Goal: Check status: Check status

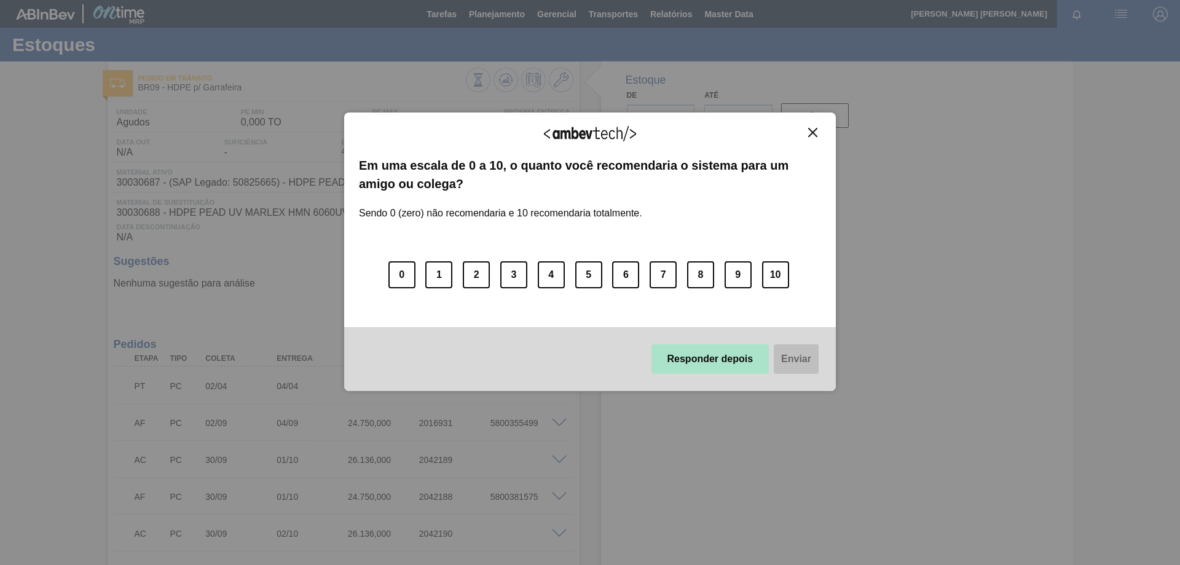
click at [658, 360] on button "Responder depois" at bounding box center [711, 359] width 118 height 30
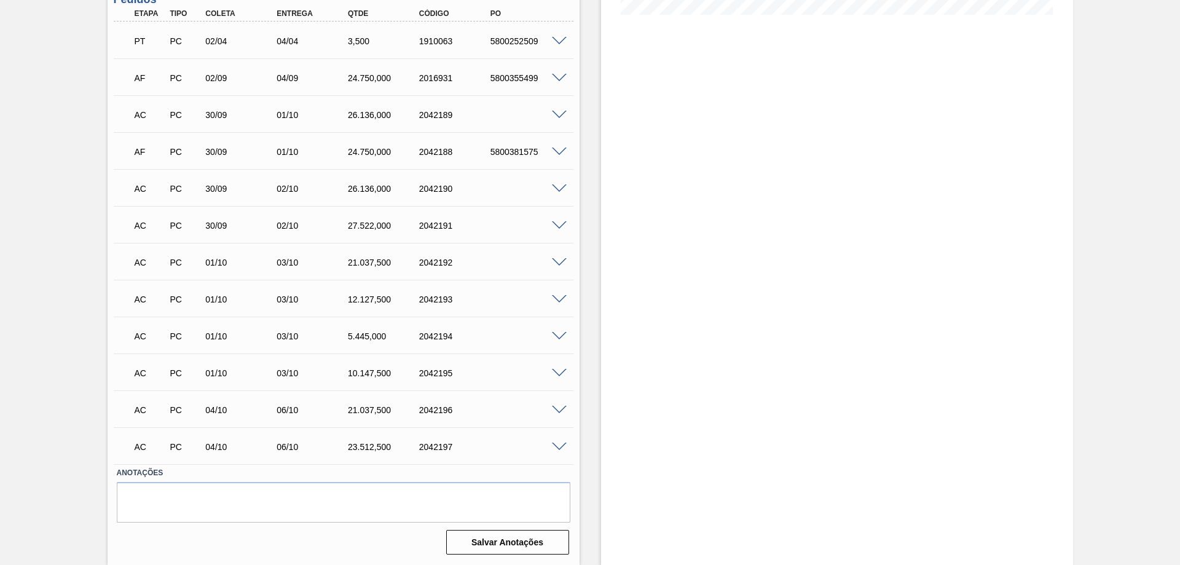
scroll to position [160, 0]
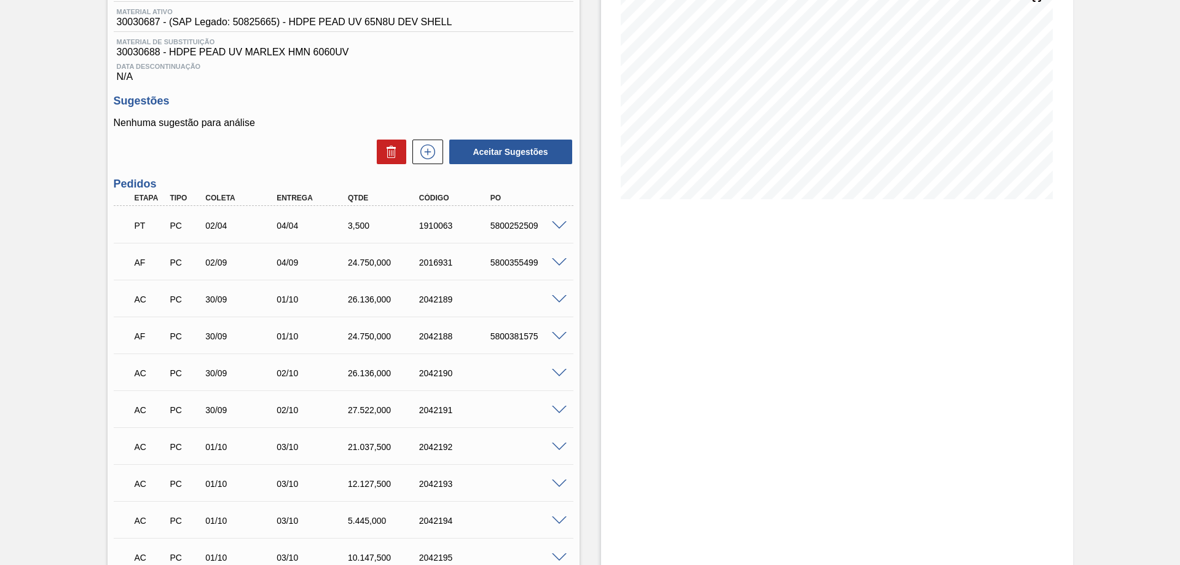
click at [561, 341] on div "5800381575" at bounding box center [528, 336] width 80 height 10
click at [558, 336] on span at bounding box center [559, 336] width 15 height 9
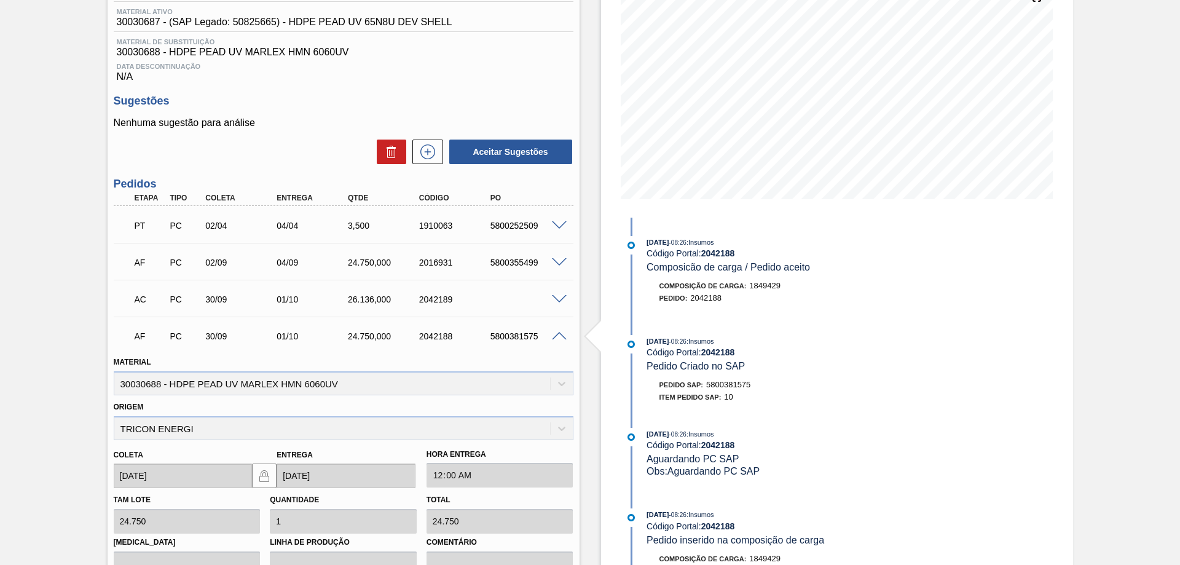
click at [558, 336] on span at bounding box center [559, 336] width 15 height 9
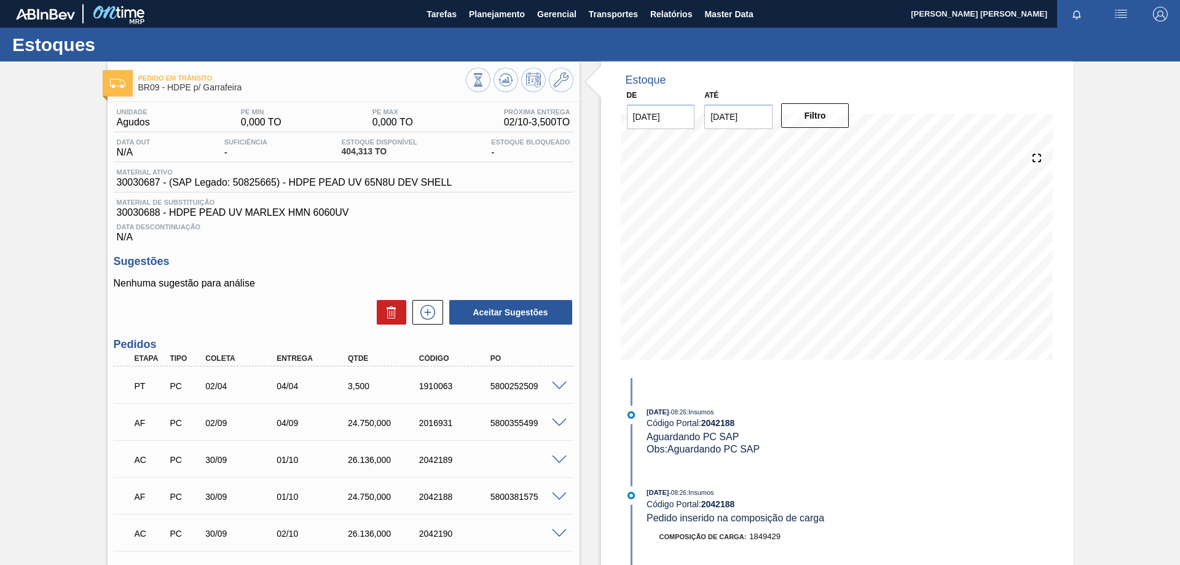
scroll to position [61, 0]
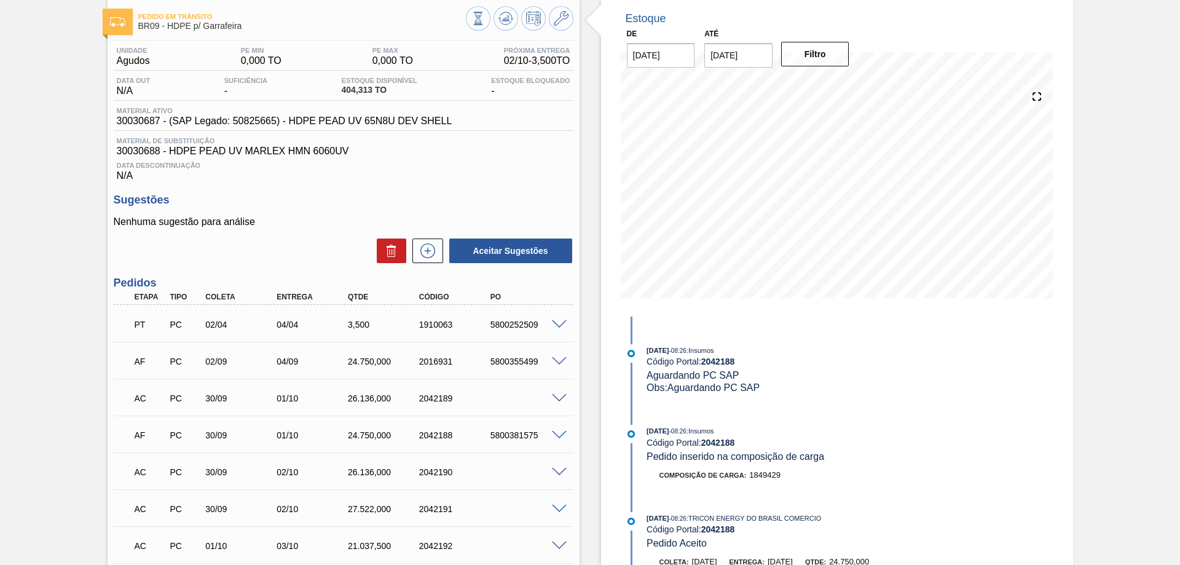
click at [558, 435] on span at bounding box center [559, 435] width 15 height 9
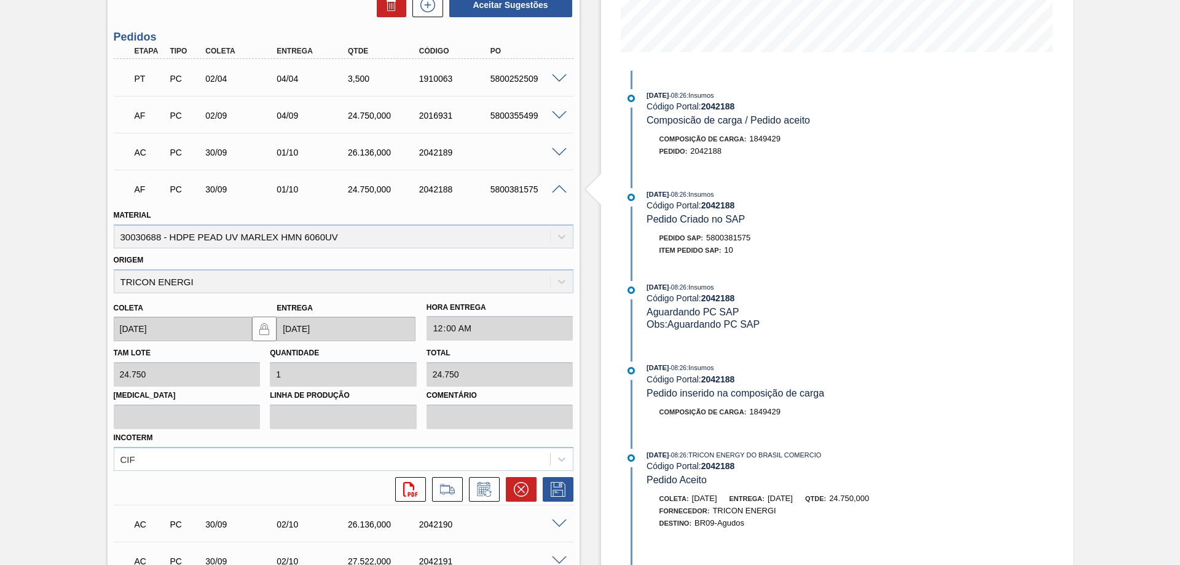
scroll to position [369, 0]
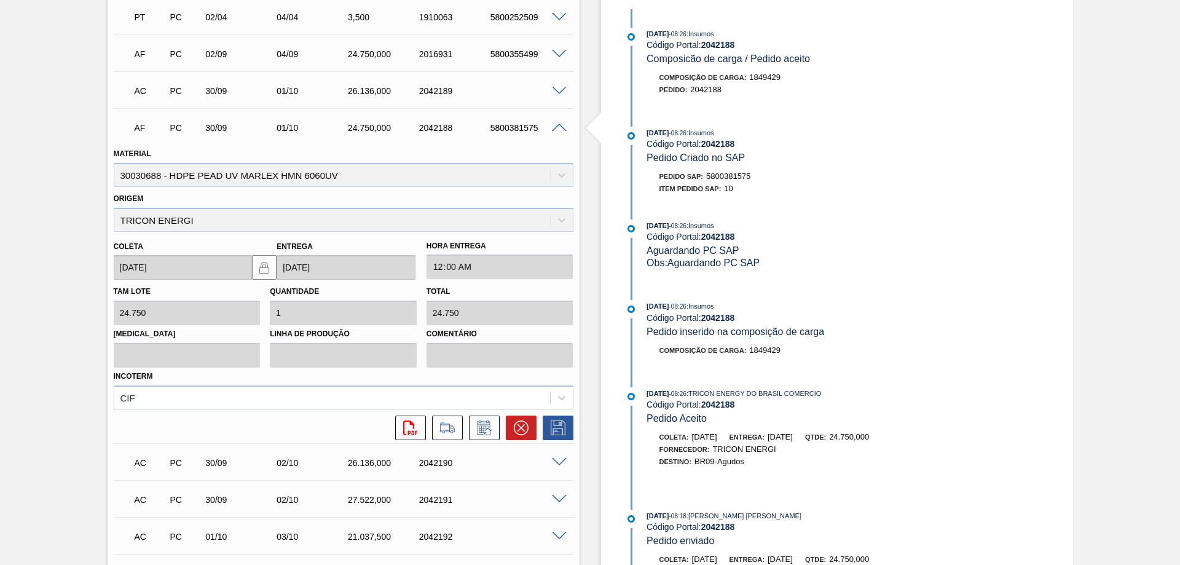
click at [558, 130] on span at bounding box center [559, 128] width 15 height 9
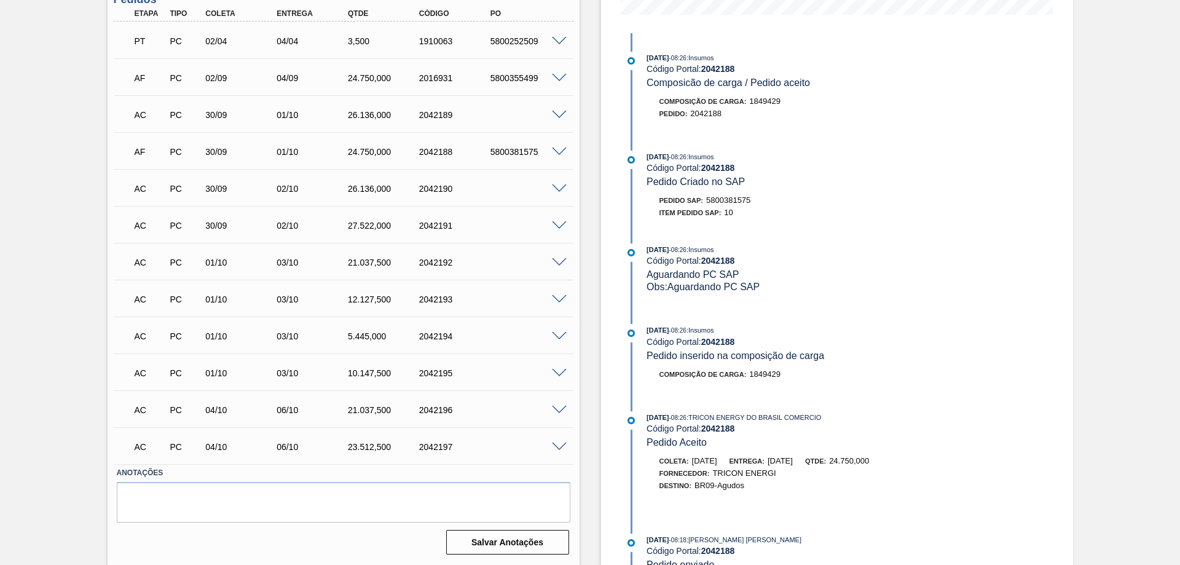
click at [554, 153] on span at bounding box center [559, 152] width 15 height 9
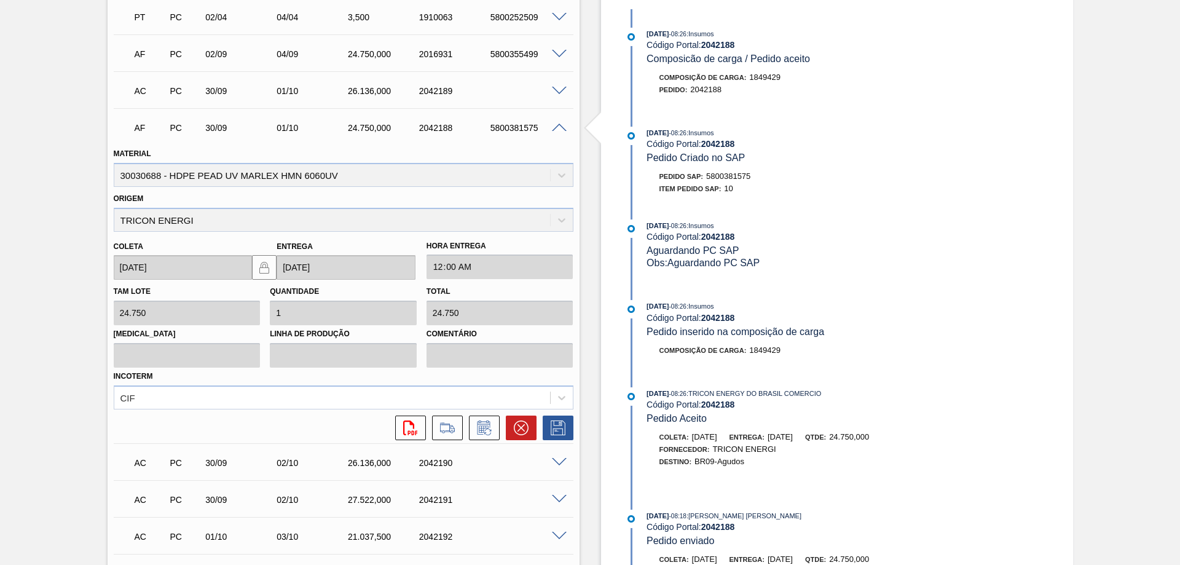
click at [552, 129] on span at bounding box center [559, 128] width 15 height 9
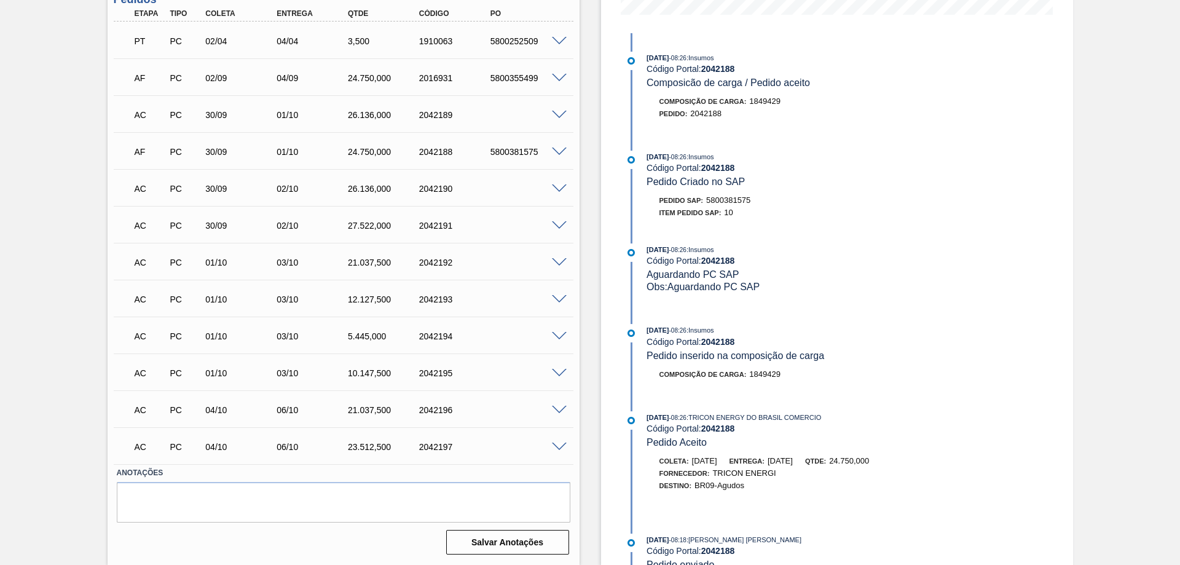
click at [559, 189] on span at bounding box center [559, 188] width 15 height 9
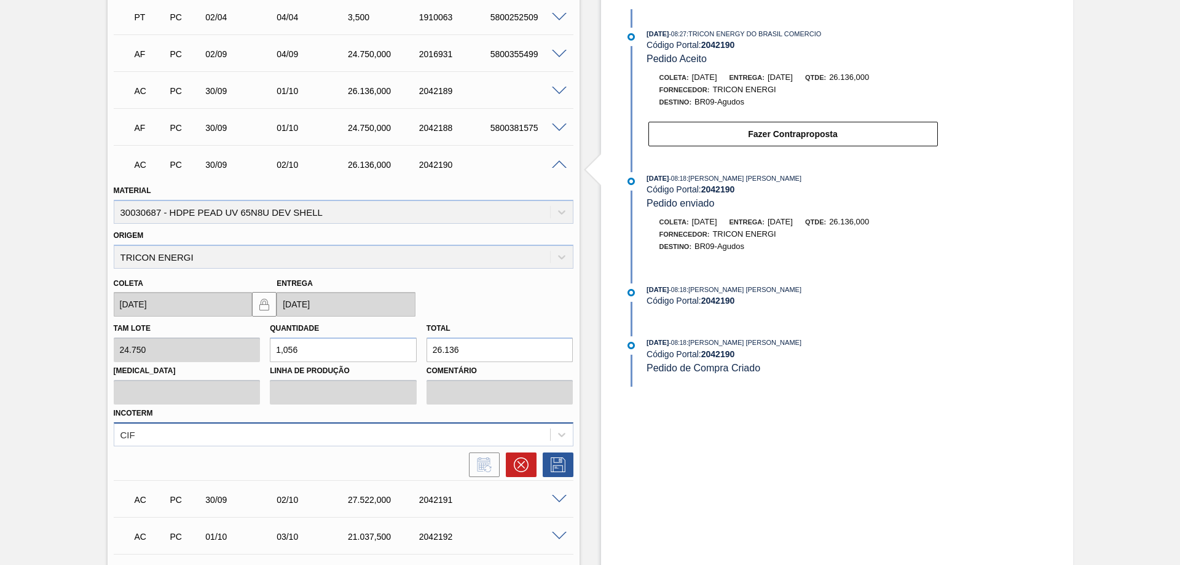
scroll to position [492, 0]
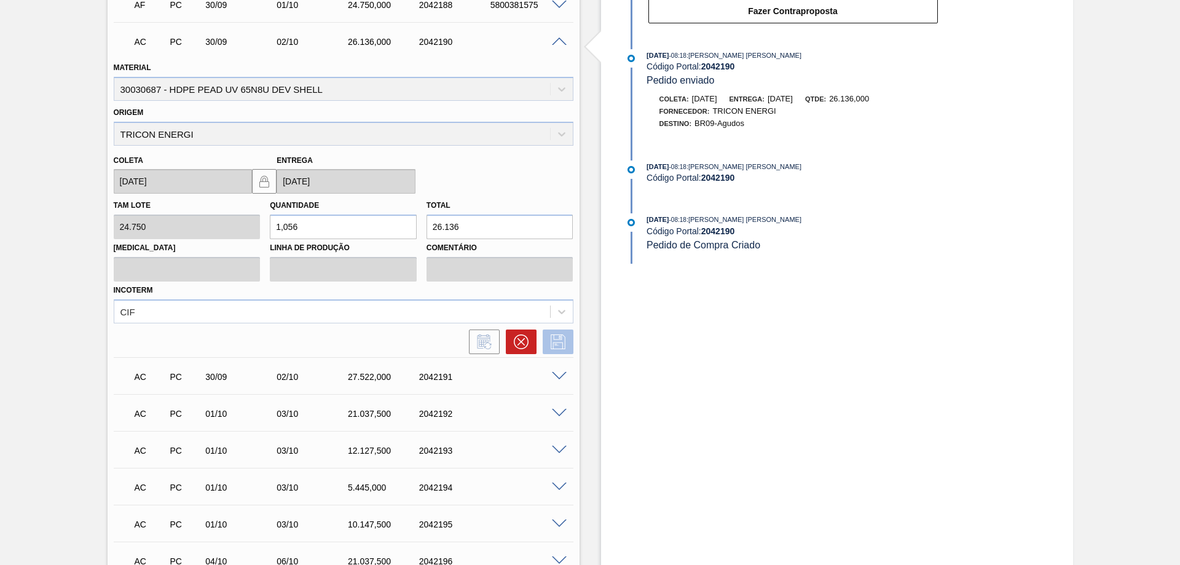
click at [551, 341] on icon at bounding box center [558, 341] width 20 height 15
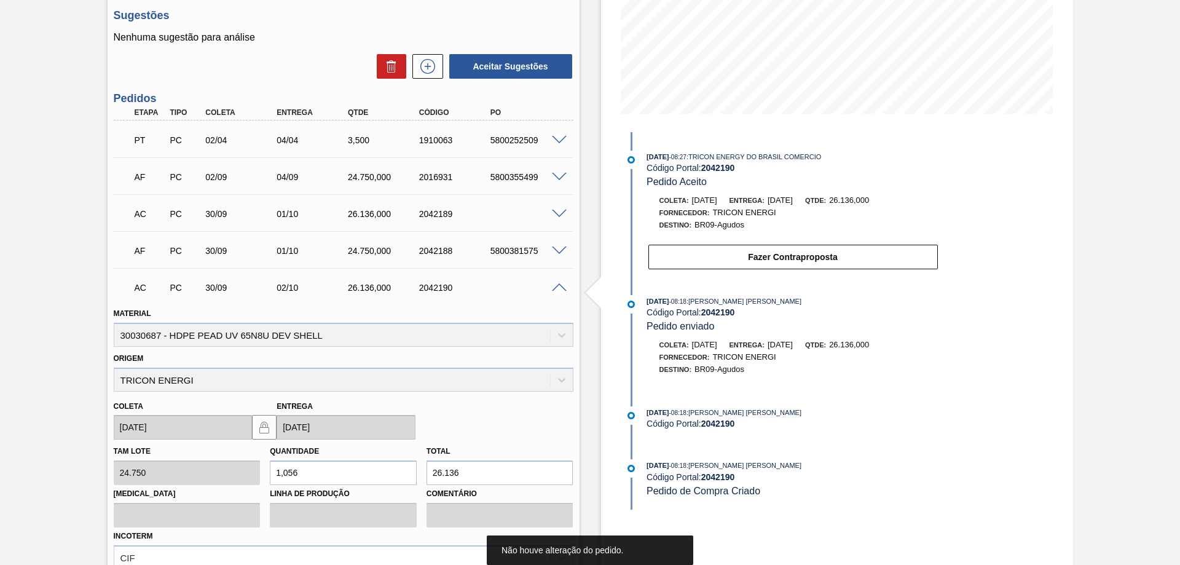
click at [561, 287] on span at bounding box center [559, 287] width 15 height 9
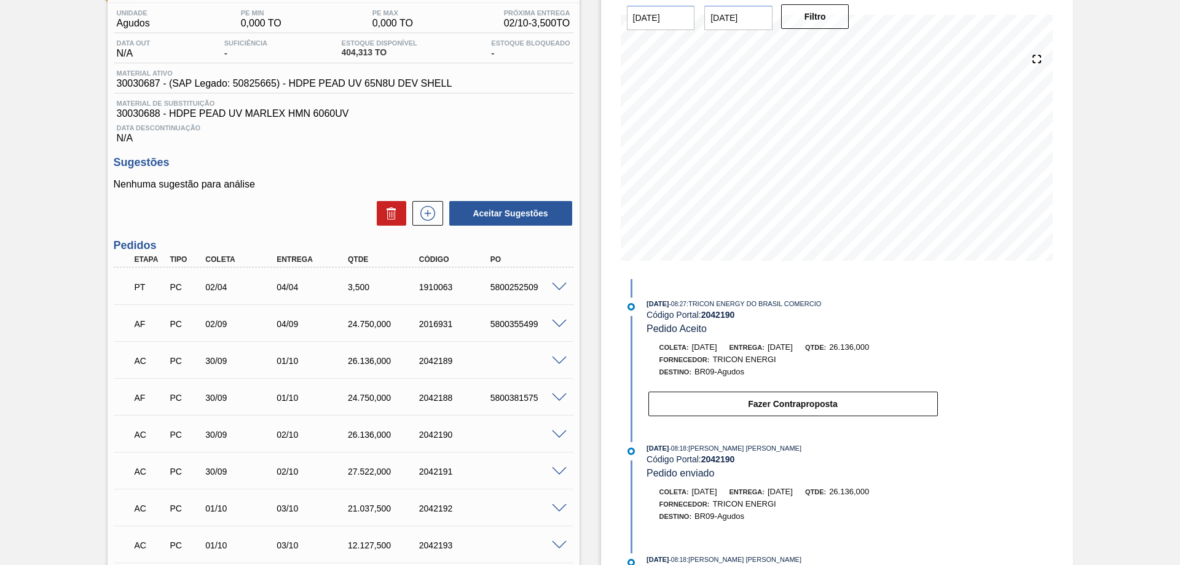
scroll to position [283, 0]
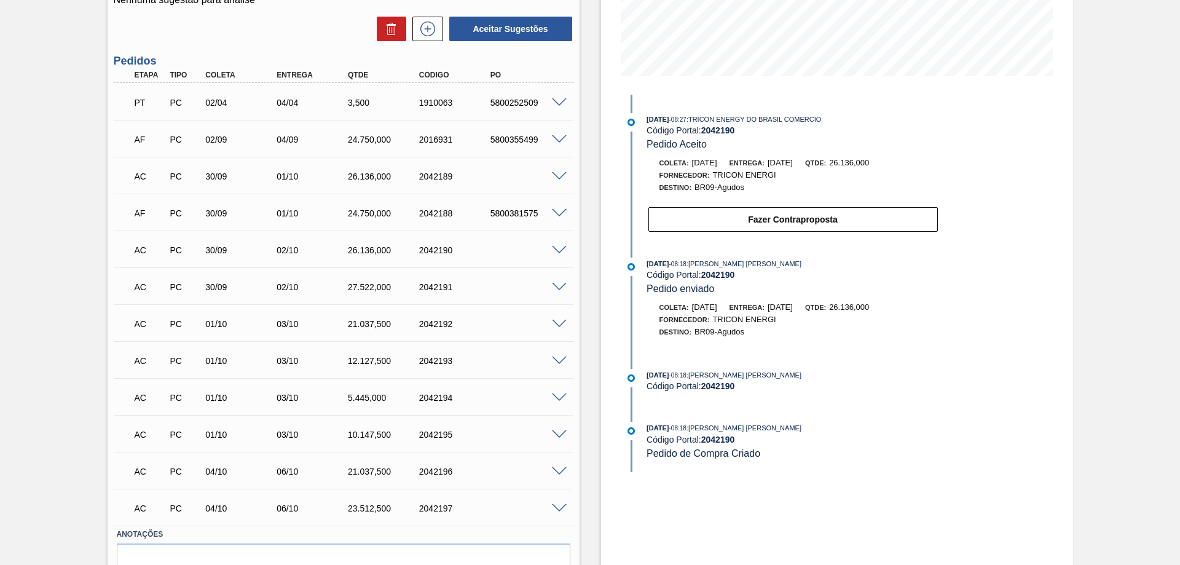
click at [555, 251] on span at bounding box center [559, 250] width 15 height 9
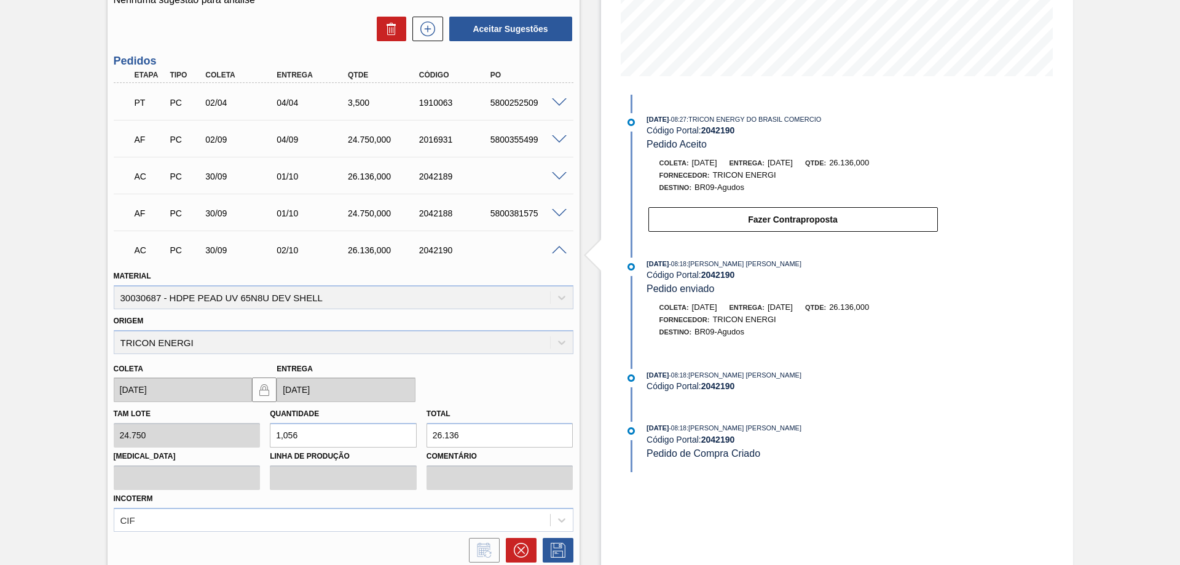
click at [558, 172] on span at bounding box center [559, 176] width 15 height 9
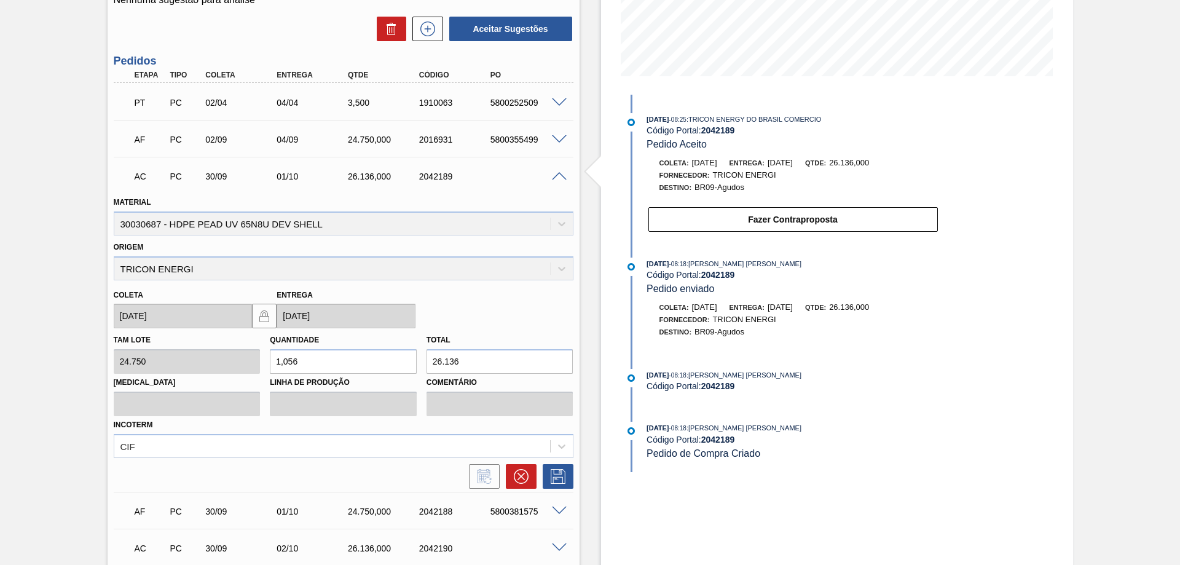
click at [558, 172] on span at bounding box center [559, 176] width 15 height 9
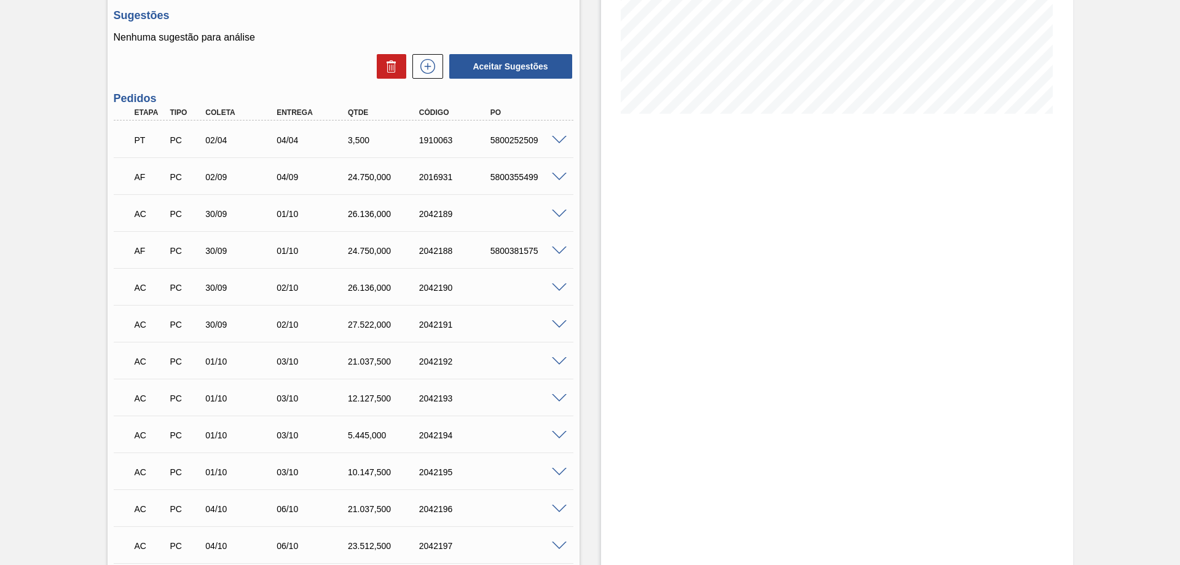
scroll to position [345, 0]
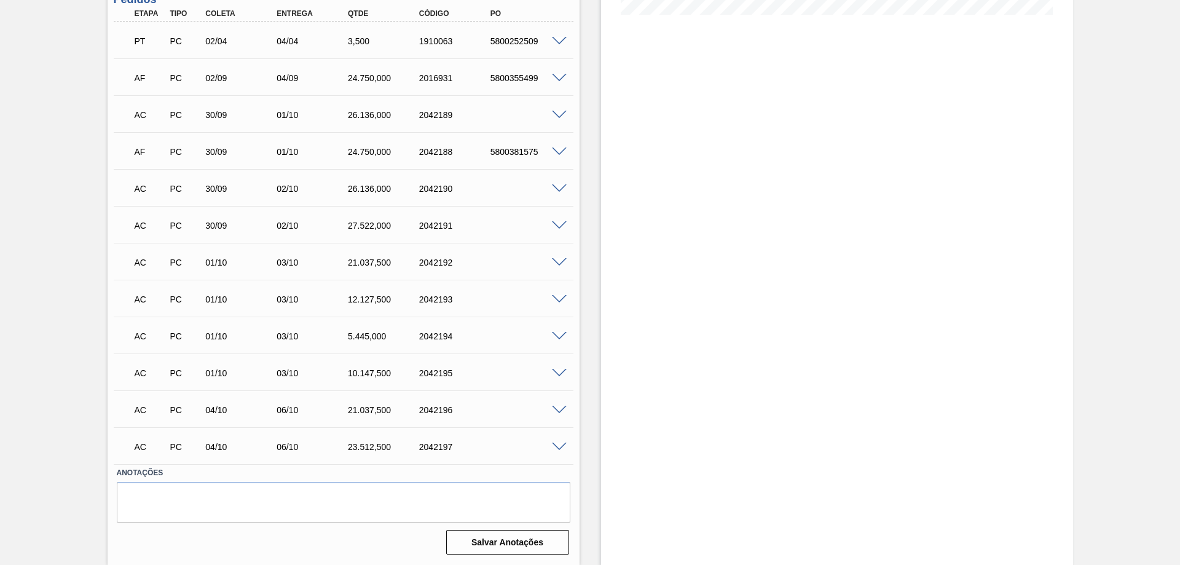
click at [554, 152] on span at bounding box center [559, 152] width 15 height 9
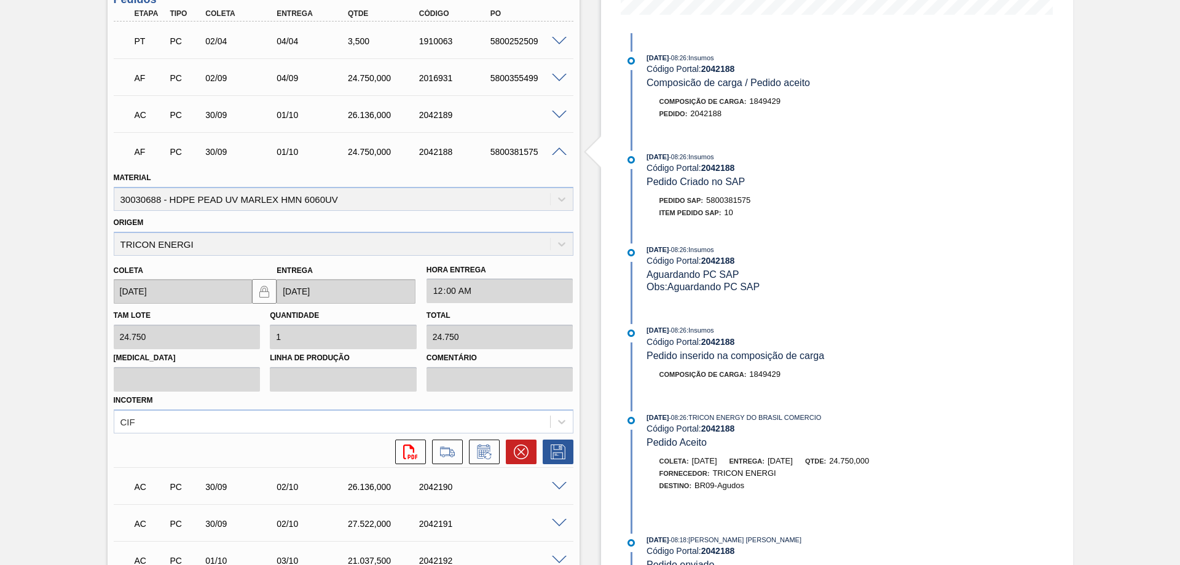
click at [564, 149] on span at bounding box center [559, 152] width 15 height 9
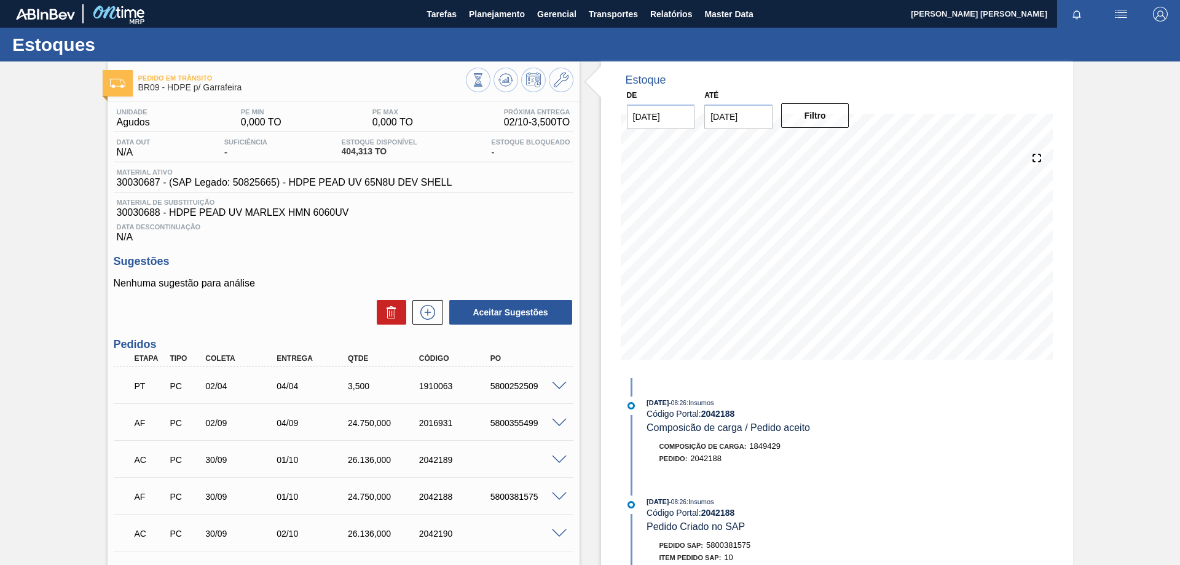
scroll to position [184, 0]
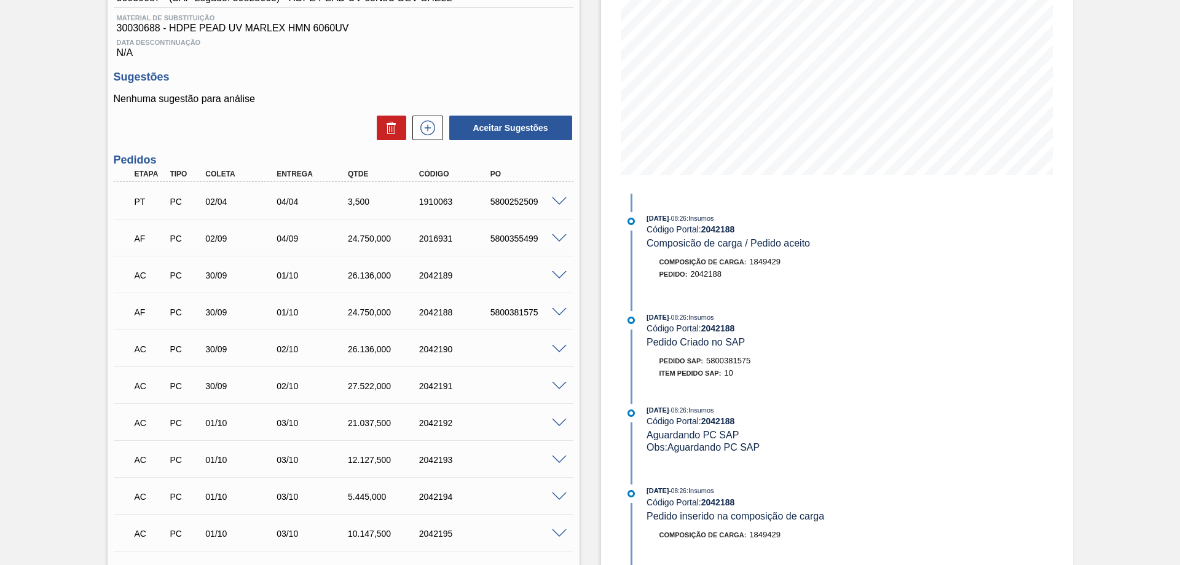
click at [554, 340] on div "AC PC 30/09 02/10 26.136,000 2042190" at bounding box center [344, 348] width 460 height 31
click at [552, 347] on span at bounding box center [559, 349] width 15 height 9
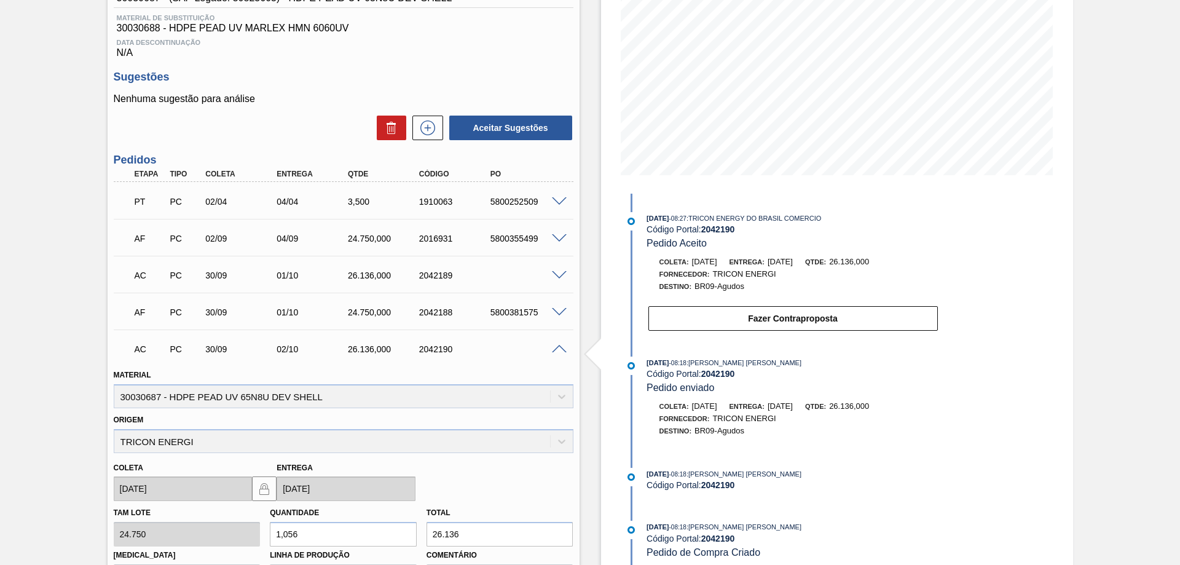
scroll to position [61, 0]
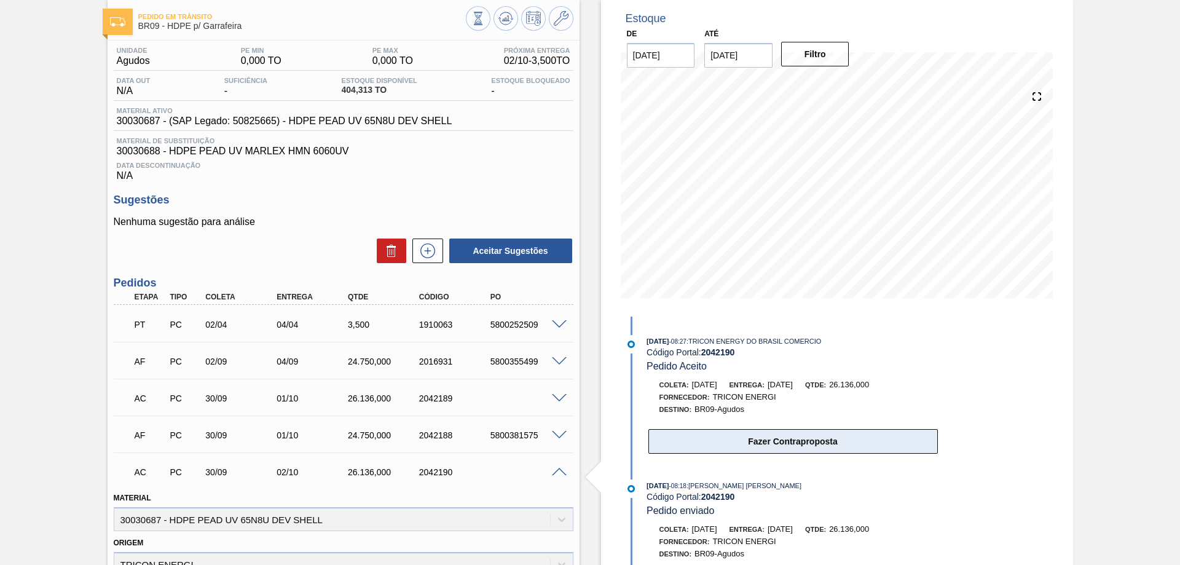
click at [734, 432] on button "Fazer Contraproposta" at bounding box center [794, 441] width 290 height 25
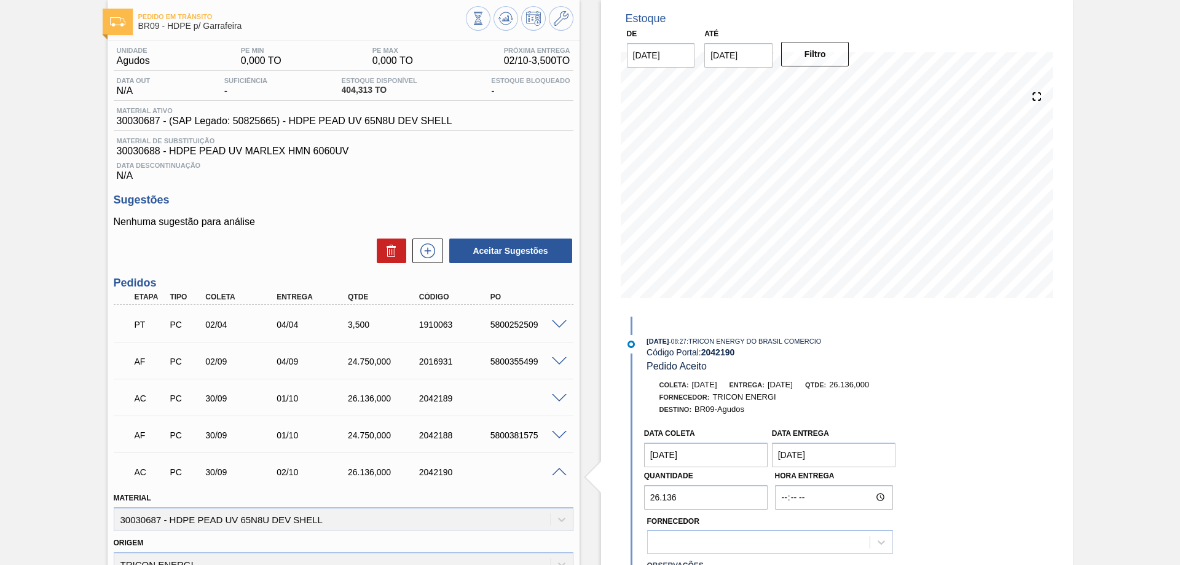
scroll to position [184, 0]
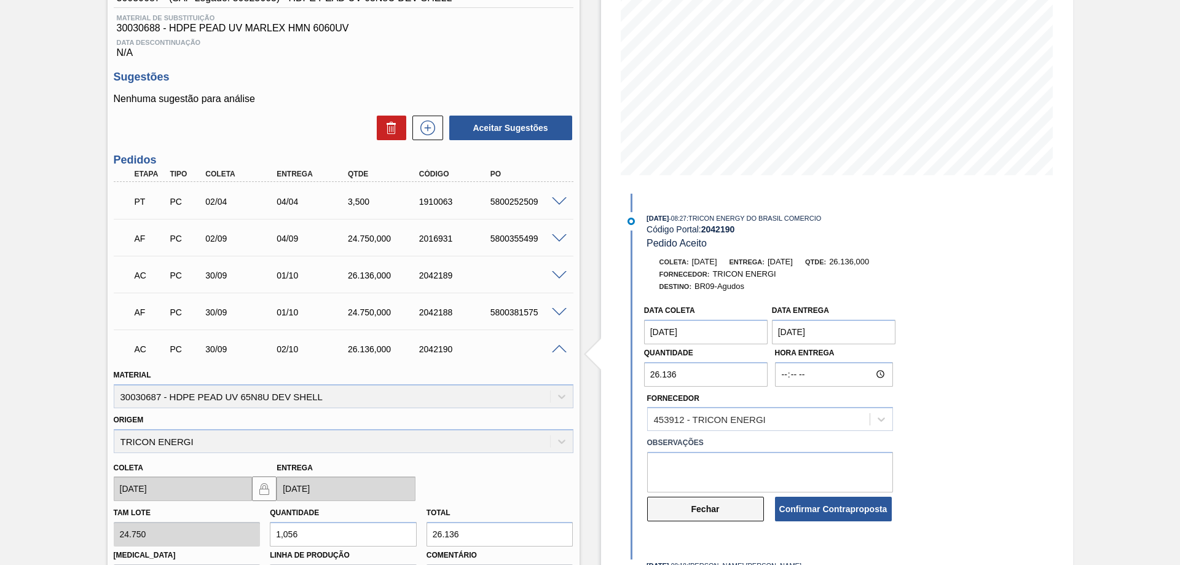
click at [715, 509] on button "Fechar" at bounding box center [705, 509] width 117 height 25
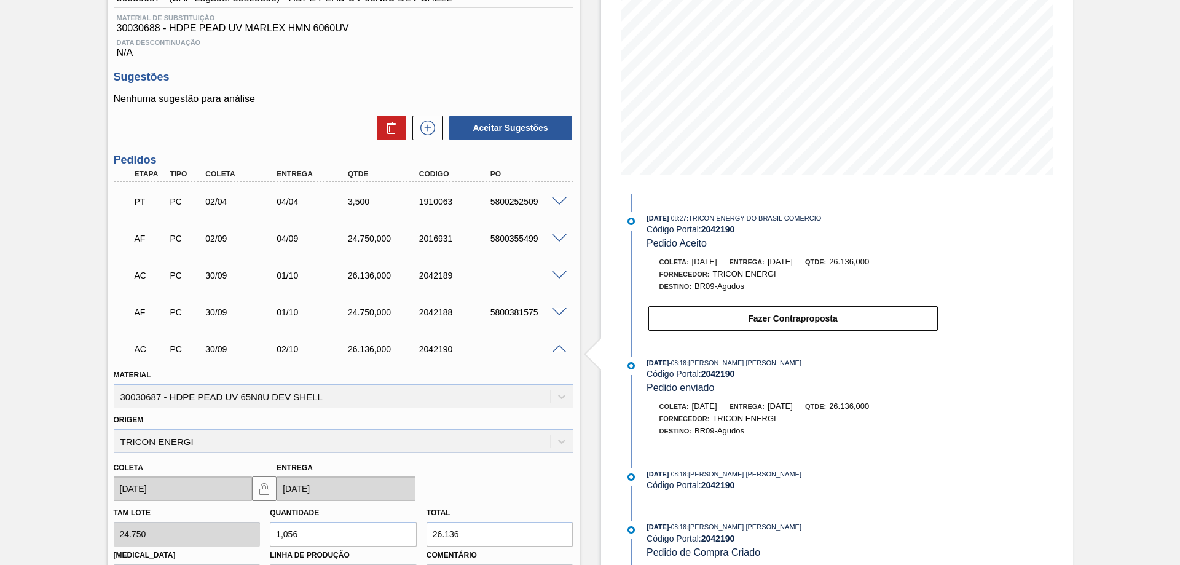
click at [556, 353] on div "AC PC 30/09 02/10 26.136,000 2042190" at bounding box center [344, 348] width 460 height 31
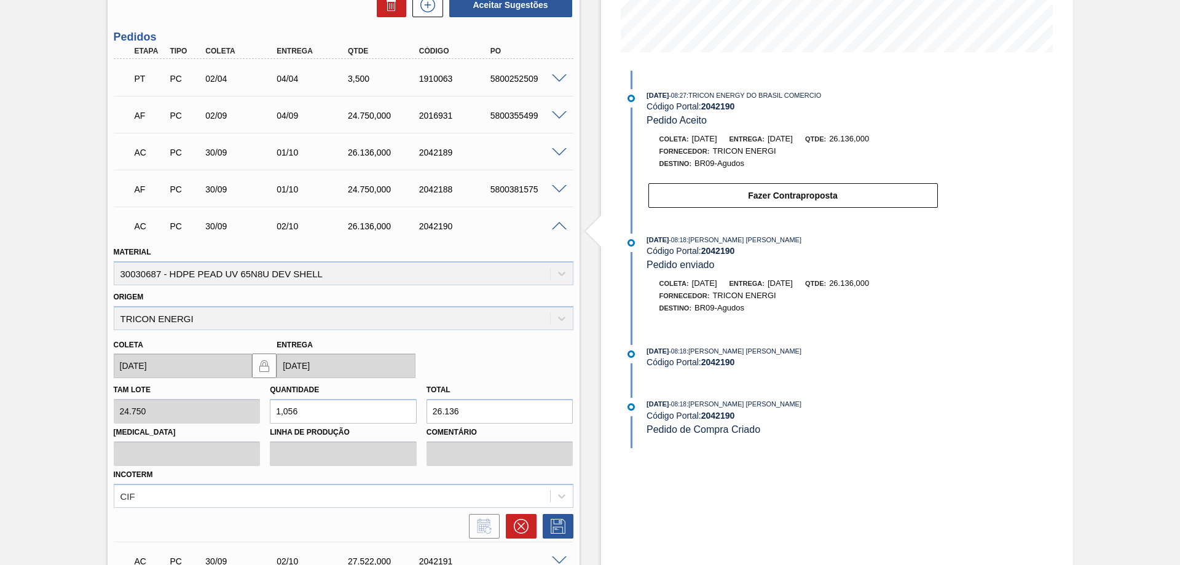
click at [565, 230] on div "AC PC 30/09 02/10 26.136,000 2042190" at bounding box center [344, 225] width 460 height 31
click at [557, 227] on span at bounding box center [559, 226] width 15 height 9
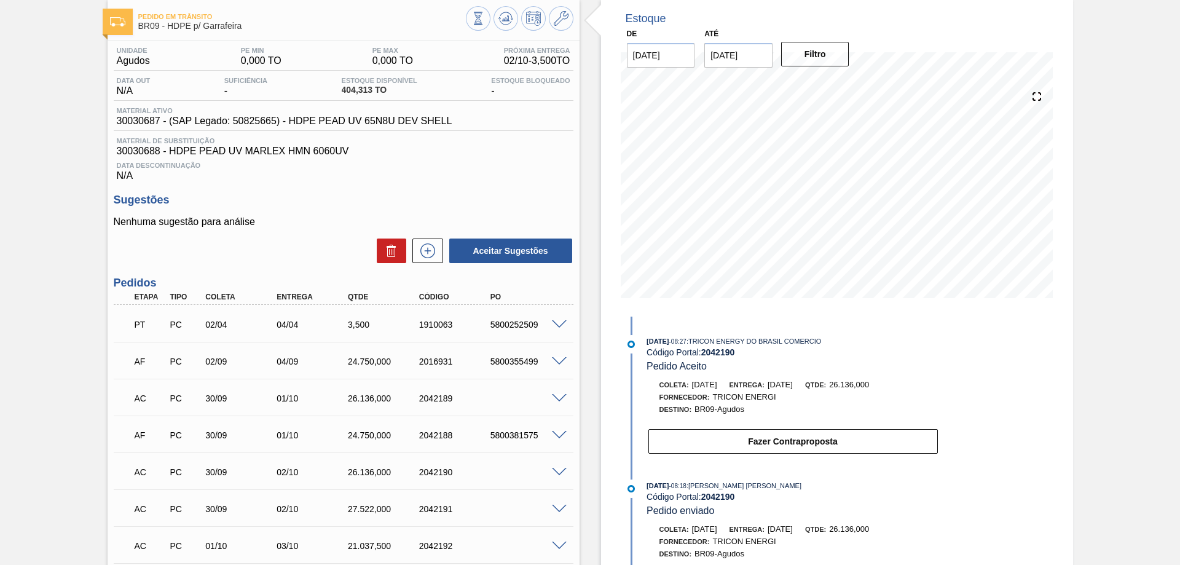
scroll to position [0, 0]
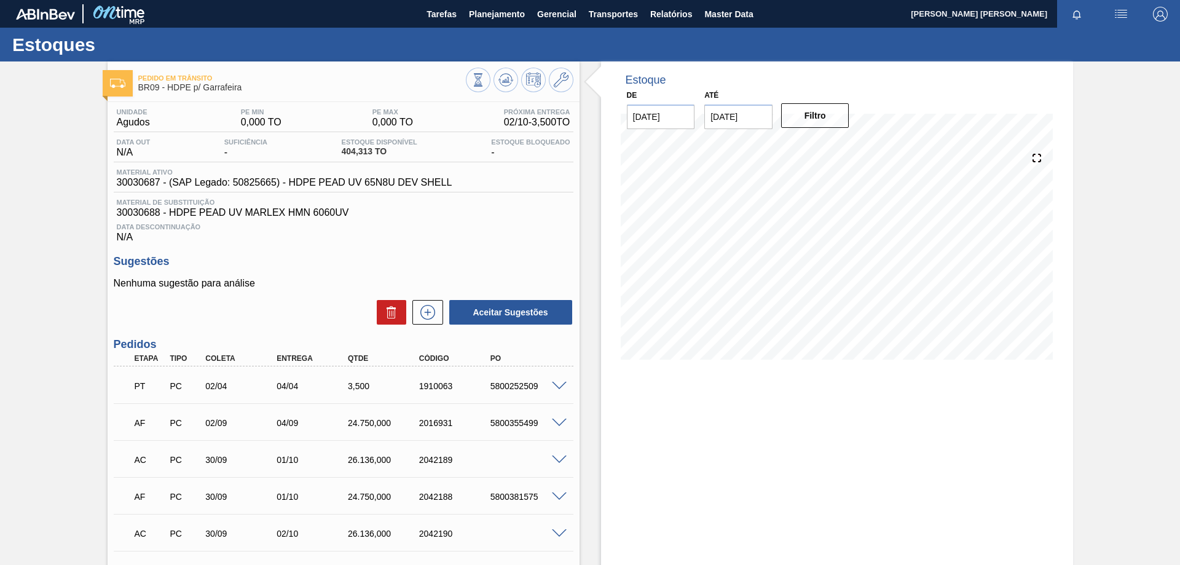
scroll to position [345, 0]
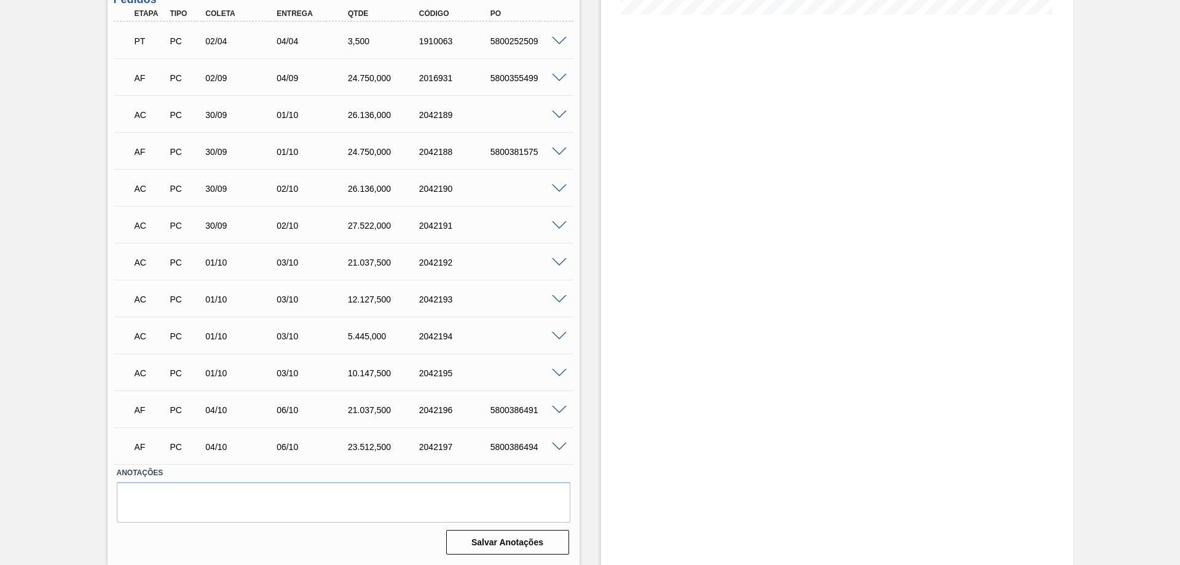
click at [556, 411] on span at bounding box center [559, 410] width 15 height 9
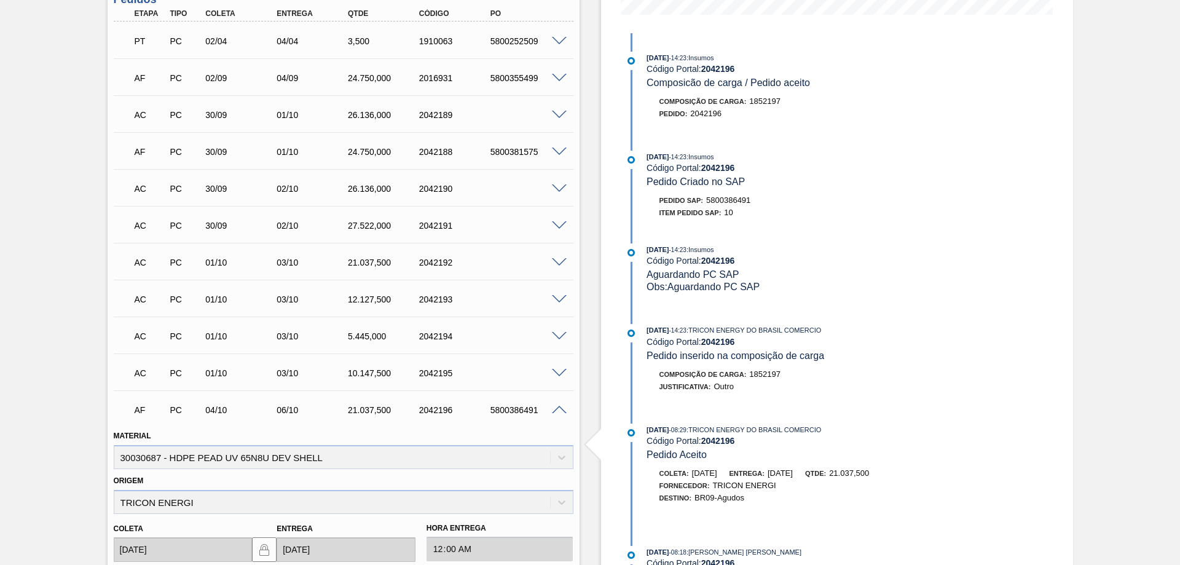
click at [553, 410] on span at bounding box center [559, 410] width 15 height 9
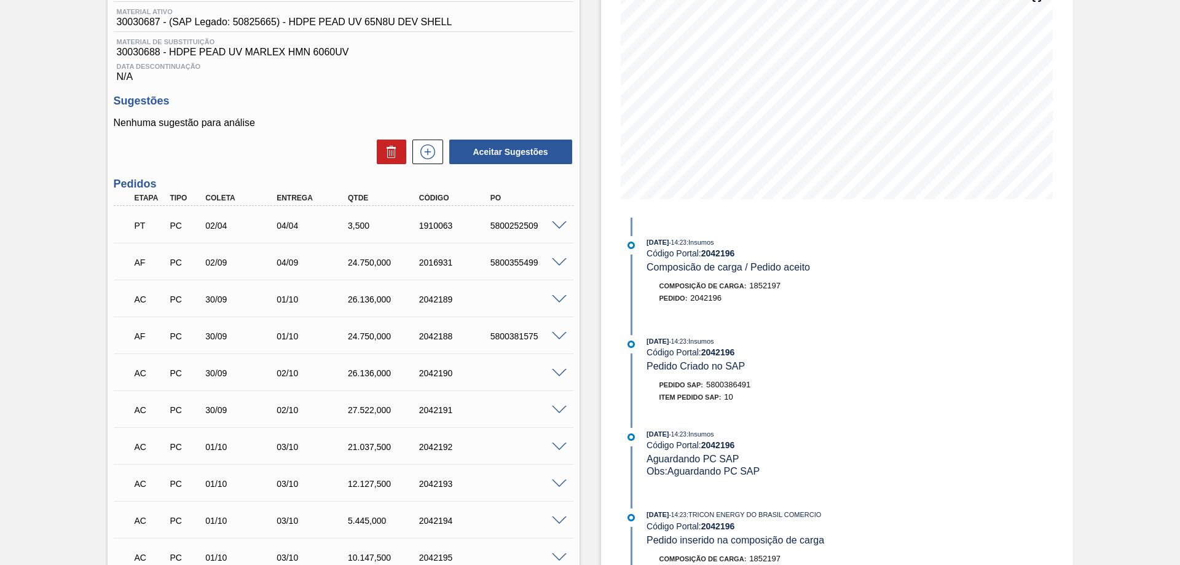
scroll to position [99, 0]
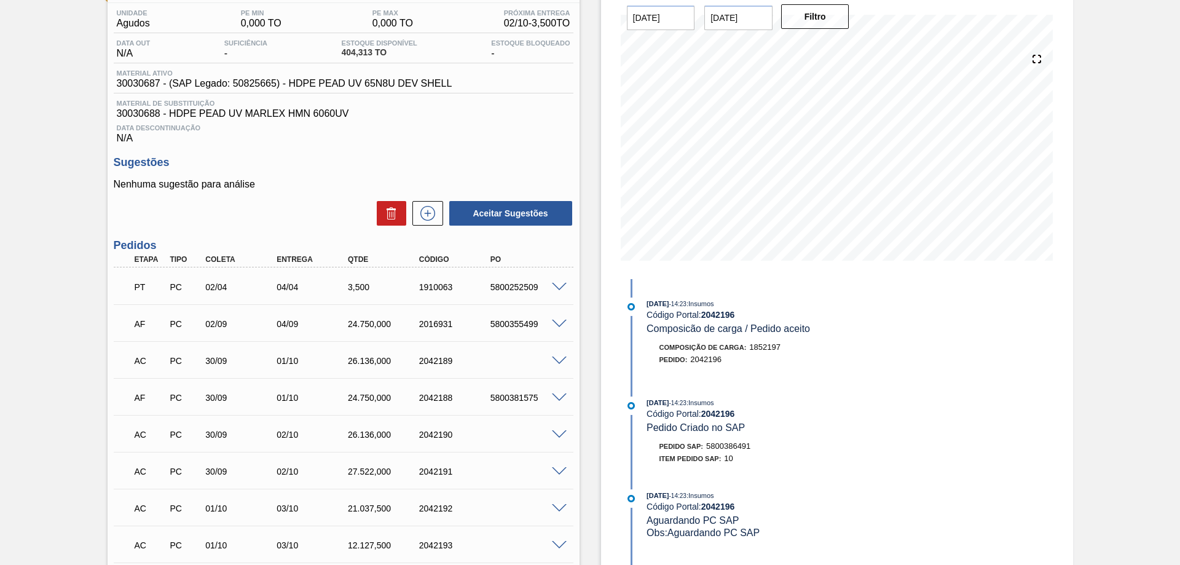
click at [554, 400] on span at bounding box center [559, 397] width 15 height 9
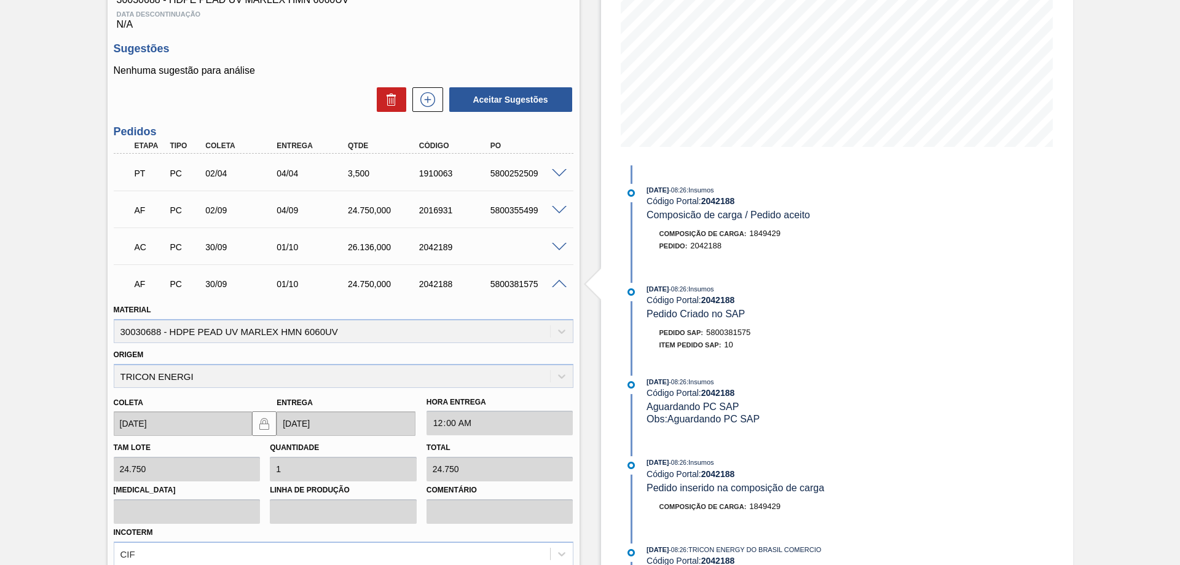
scroll to position [0, 0]
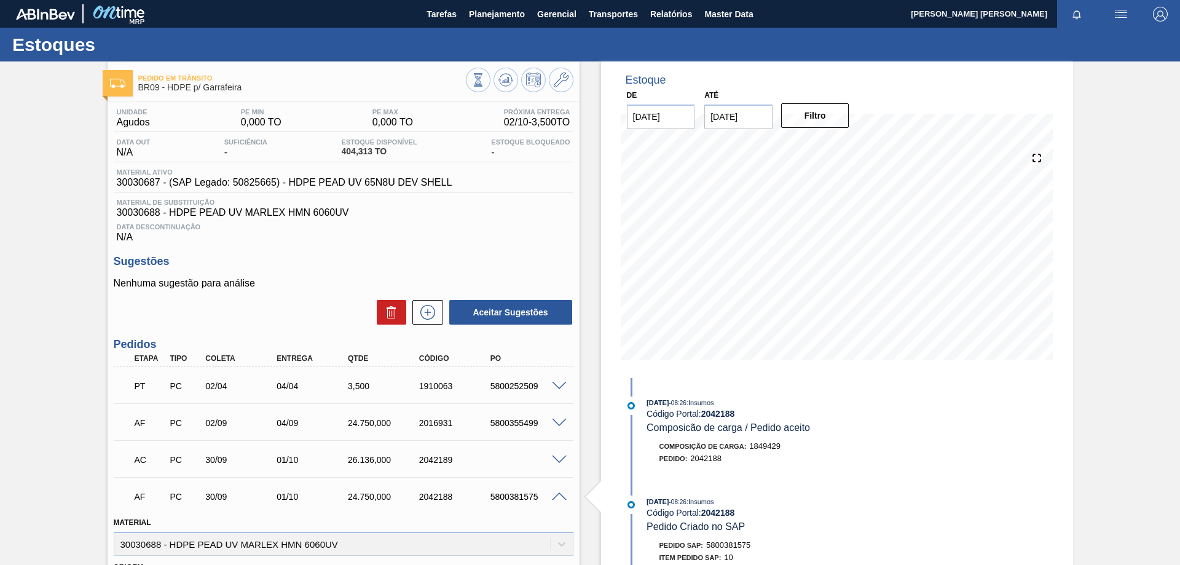
click at [553, 494] on span at bounding box center [559, 496] width 15 height 9
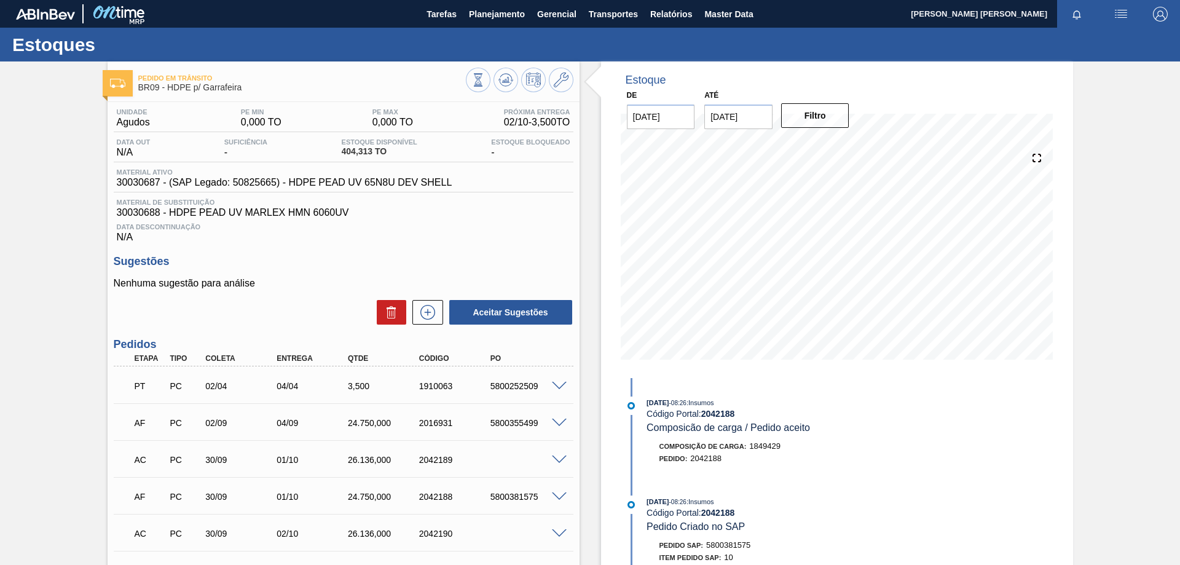
scroll to position [307, 0]
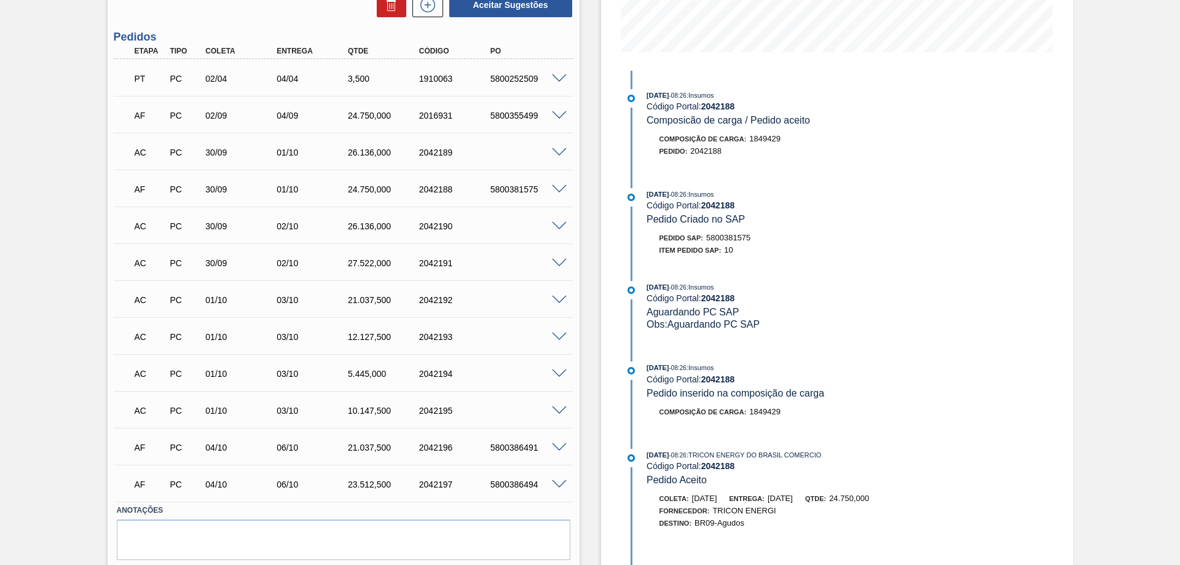
click at [553, 227] on span at bounding box center [559, 226] width 15 height 9
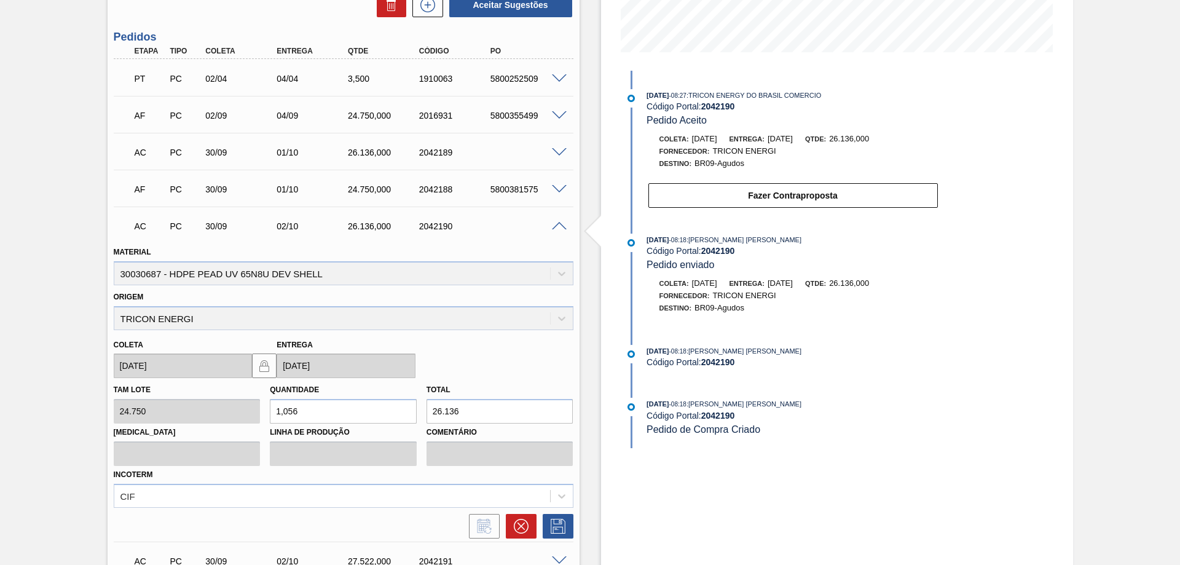
scroll to position [246, 0]
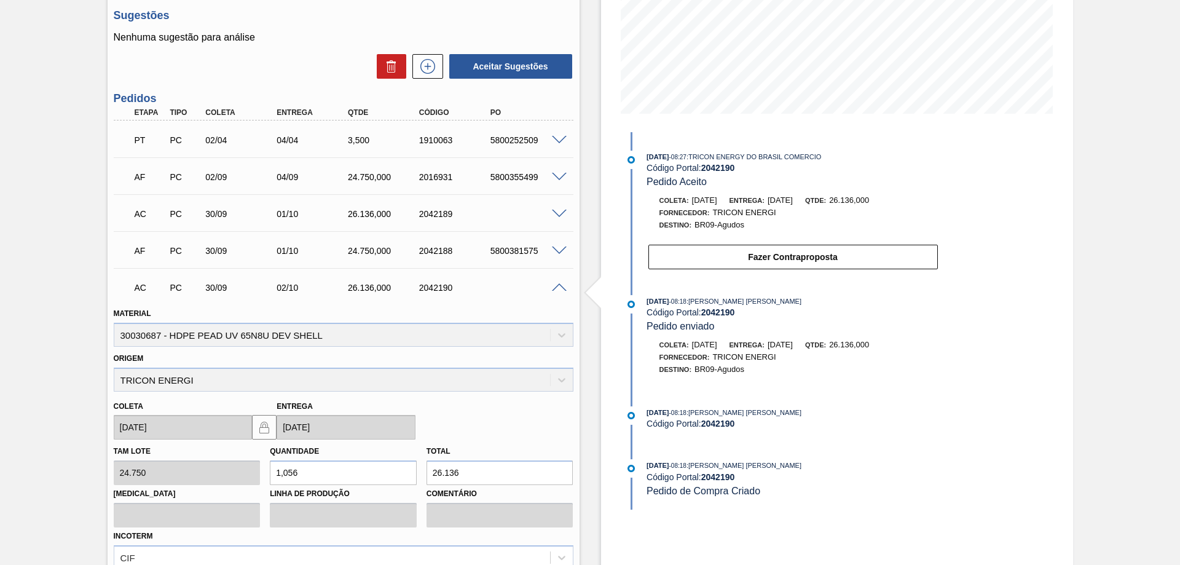
click at [561, 288] on span at bounding box center [559, 287] width 15 height 9
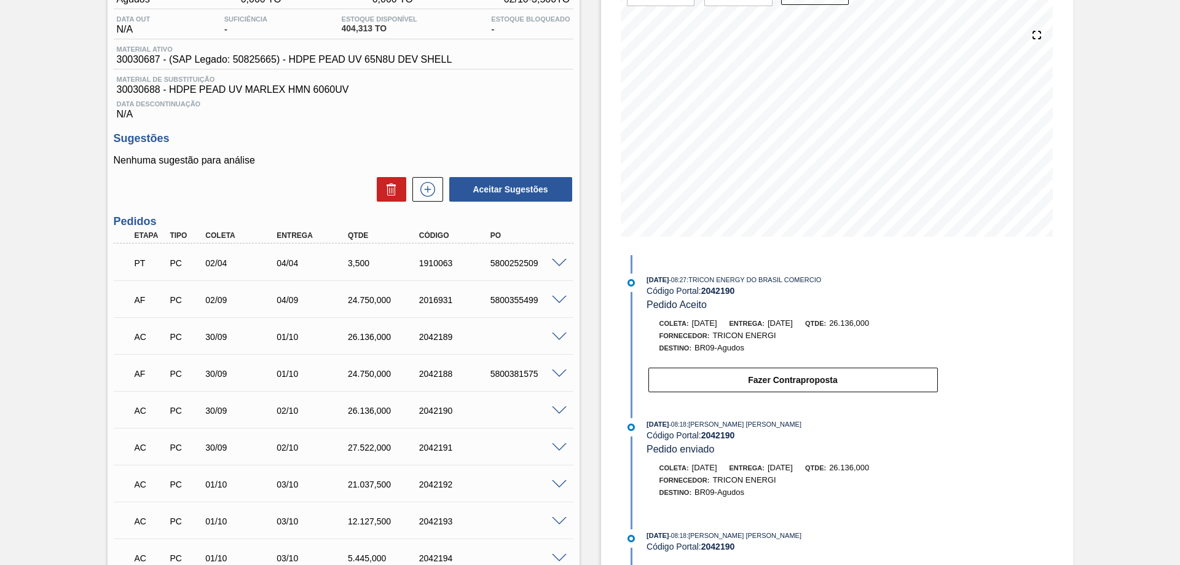
scroll to position [0, 0]
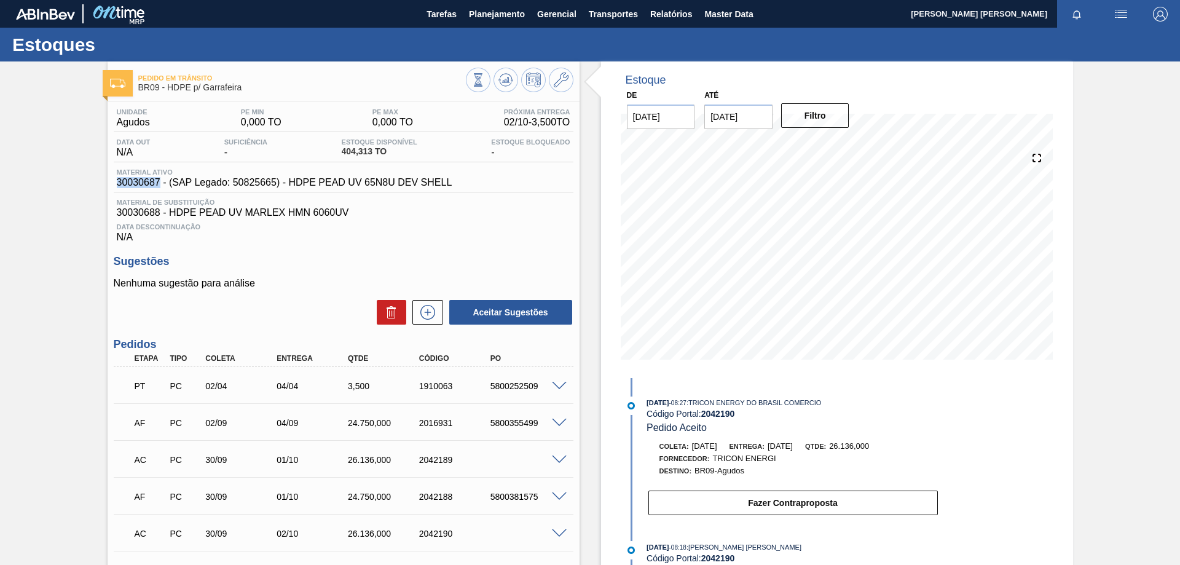
drag, startPoint x: 118, startPoint y: 183, endPoint x: 158, endPoint y: 184, distance: 40.0
click at [158, 184] on span "30030687 - (SAP Legado: 50825665) - HDPE PEAD UV 65N8U DEV SHELL" at bounding box center [285, 182] width 336 height 11
copy span "30030687"
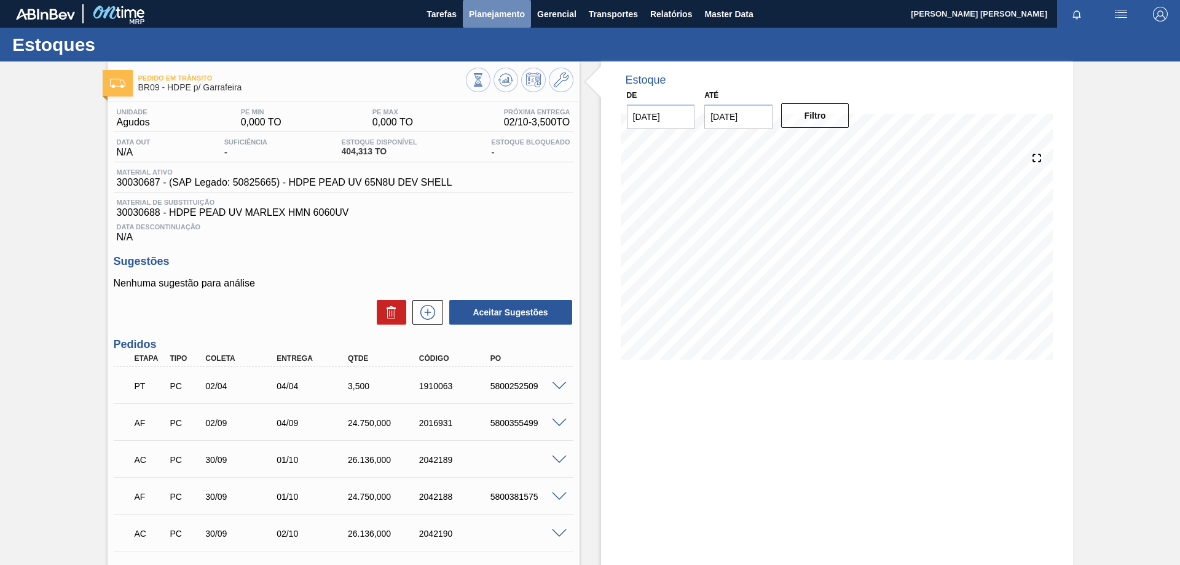
click at [520, 1] on button "Planejamento" at bounding box center [497, 14] width 68 height 28
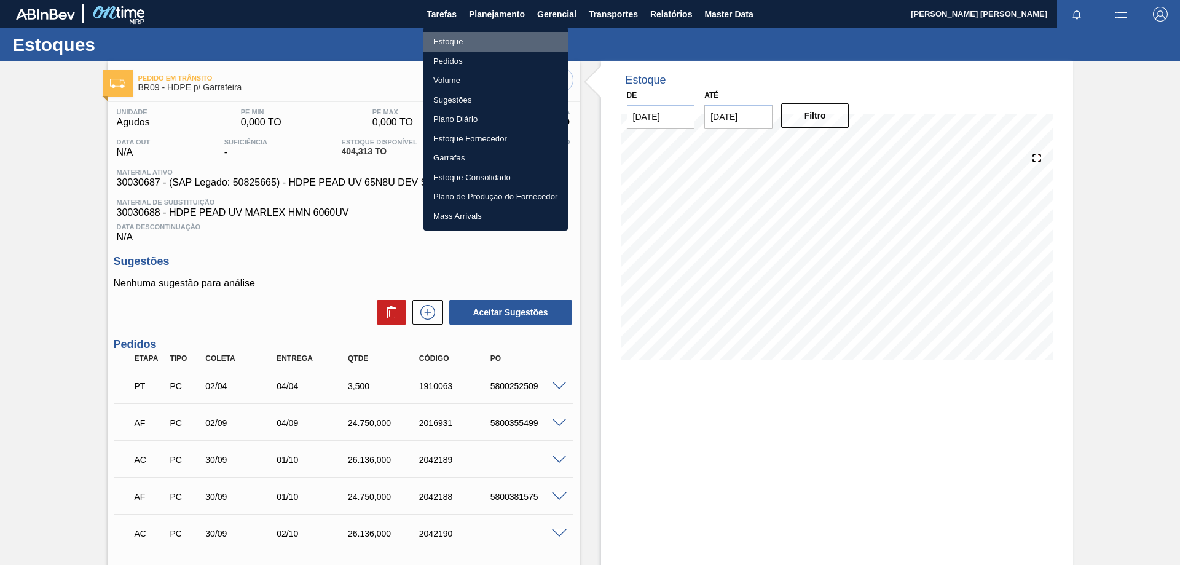
click at [457, 43] on li "Estoque" at bounding box center [496, 42] width 144 height 20
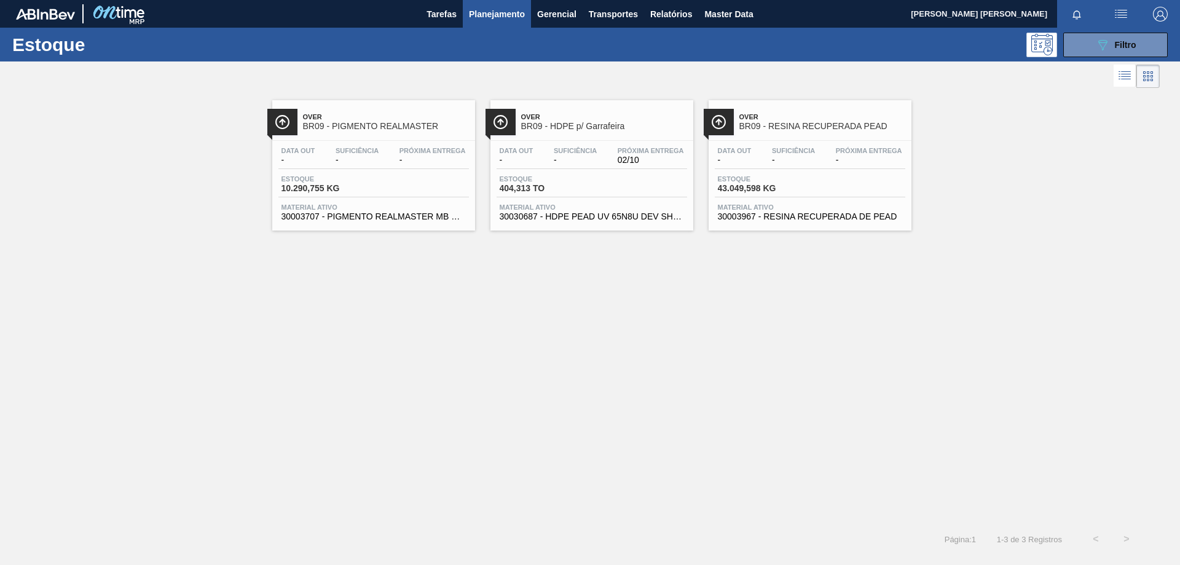
click at [553, 128] on span "BR09 - HDPE p/ Garrafeira" at bounding box center [604, 126] width 166 height 9
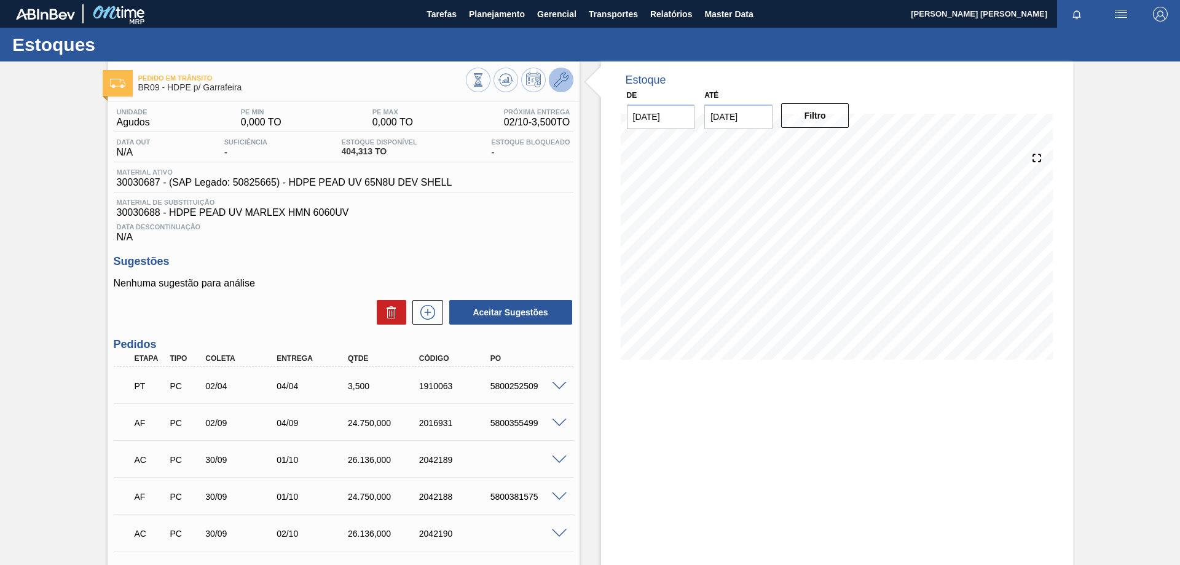
click at [557, 85] on icon at bounding box center [561, 80] width 15 height 15
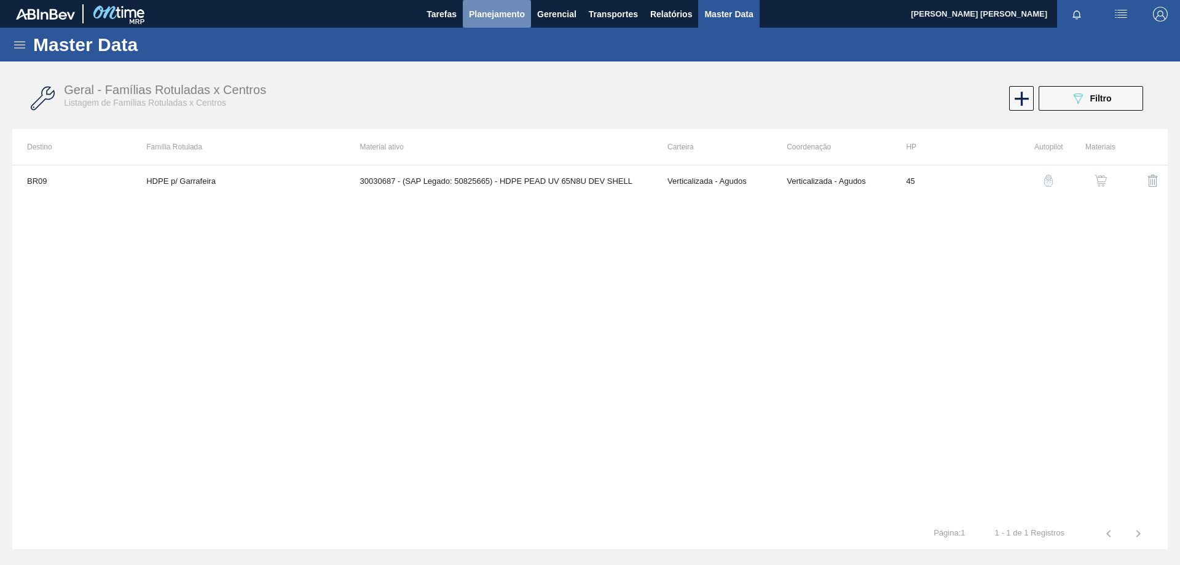
click at [486, 14] on span "Planejamento" at bounding box center [497, 14] width 56 height 15
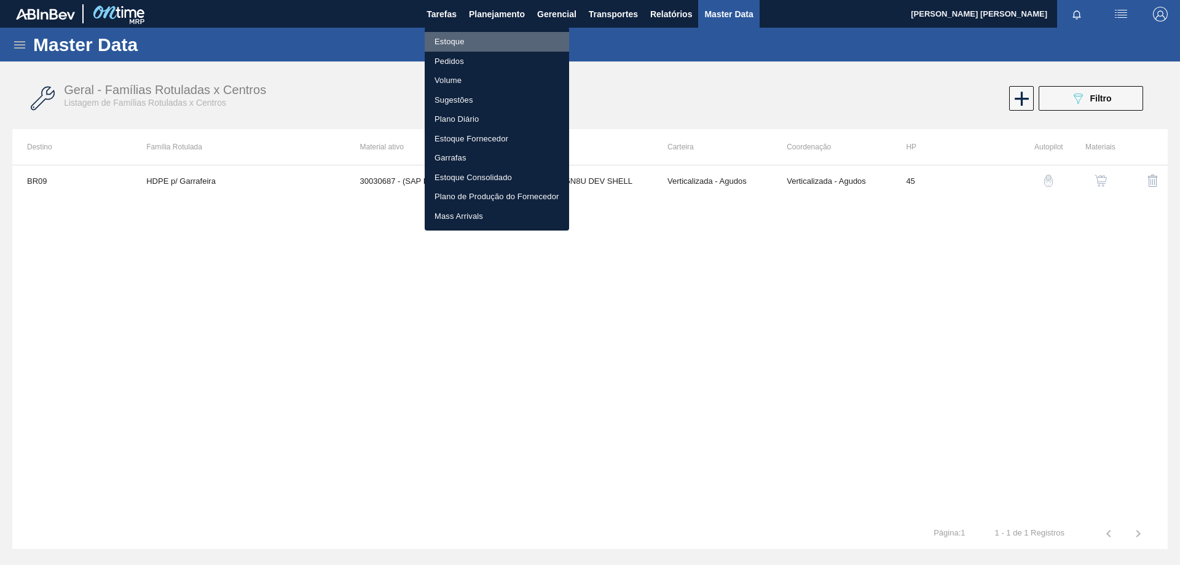
click at [452, 40] on li "Estoque" at bounding box center [497, 42] width 144 height 20
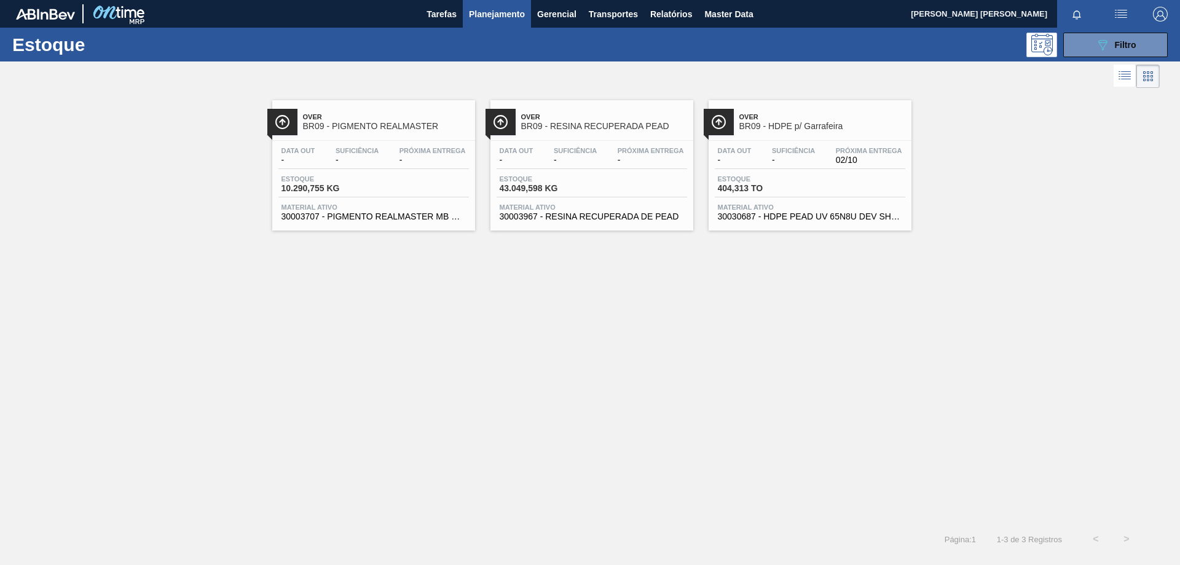
click at [752, 122] on span "BR09 - HDPE p/ Garrafeira" at bounding box center [823, 126] width 166 height 9
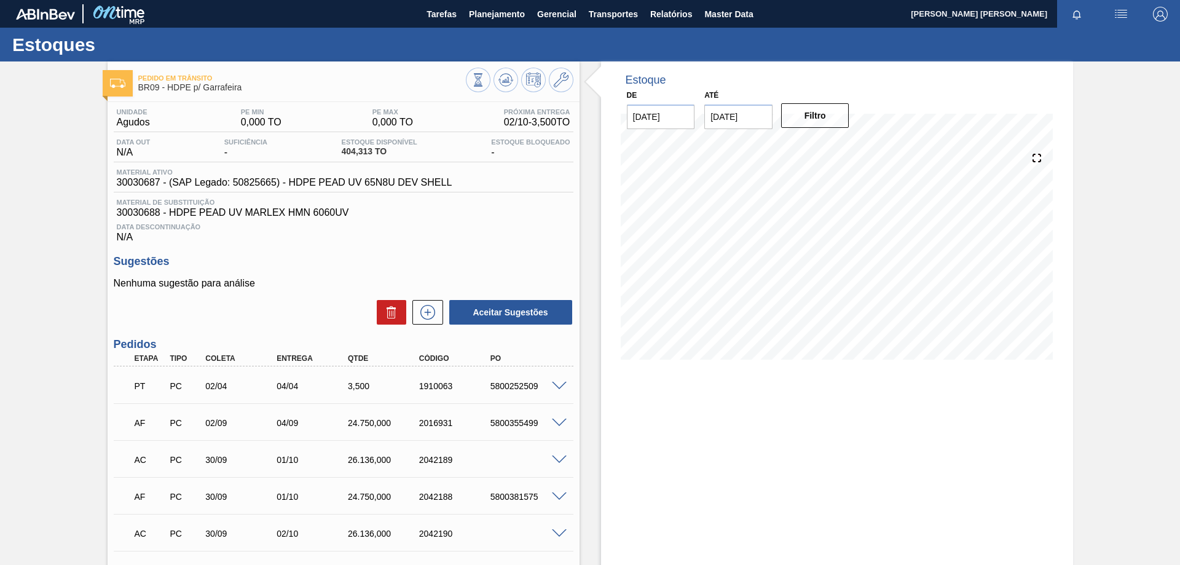
scroll to position [345, 0]
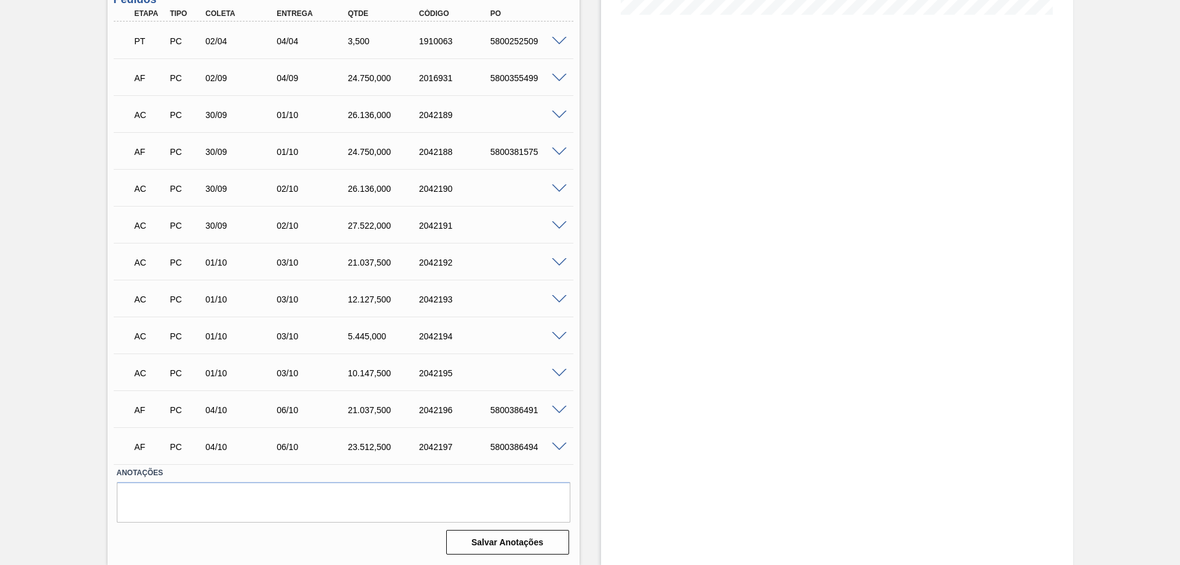
click at [556, 439] on div "AF PC 04/10 06/10 23.512,[PHONE_NUMBER] 5800386494" at bounding box center [344, 445] width 460 height 31
click at [557, 446] on span at bounding box center [559, 447] width 15 height 9
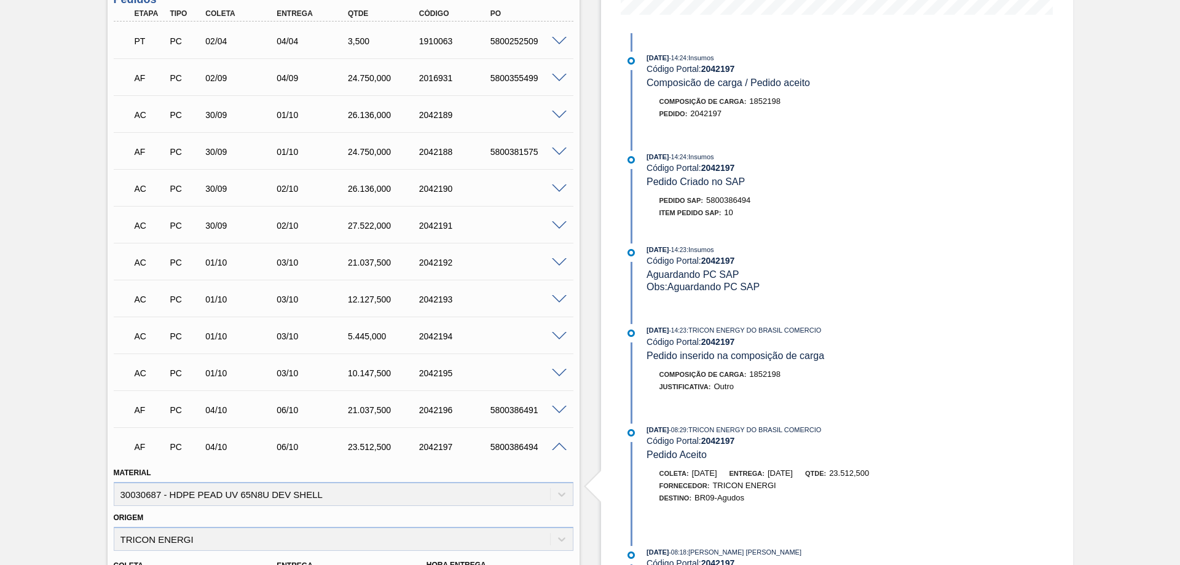
scroll to position [406, 0]
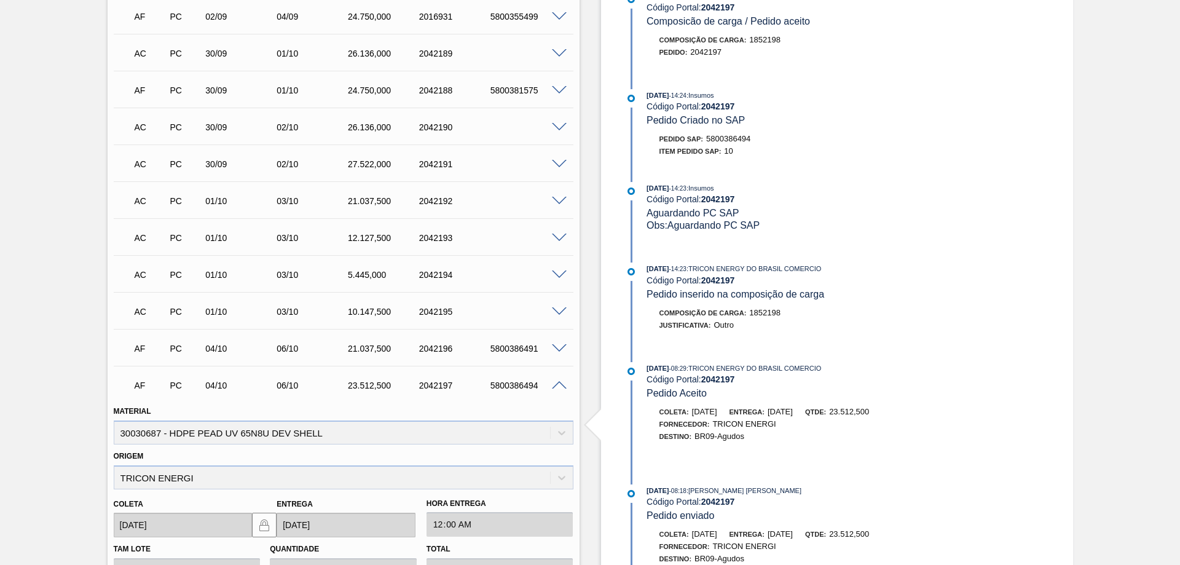
click at [561, 387] on span at bounding box center [559, 385] width 15 height 9
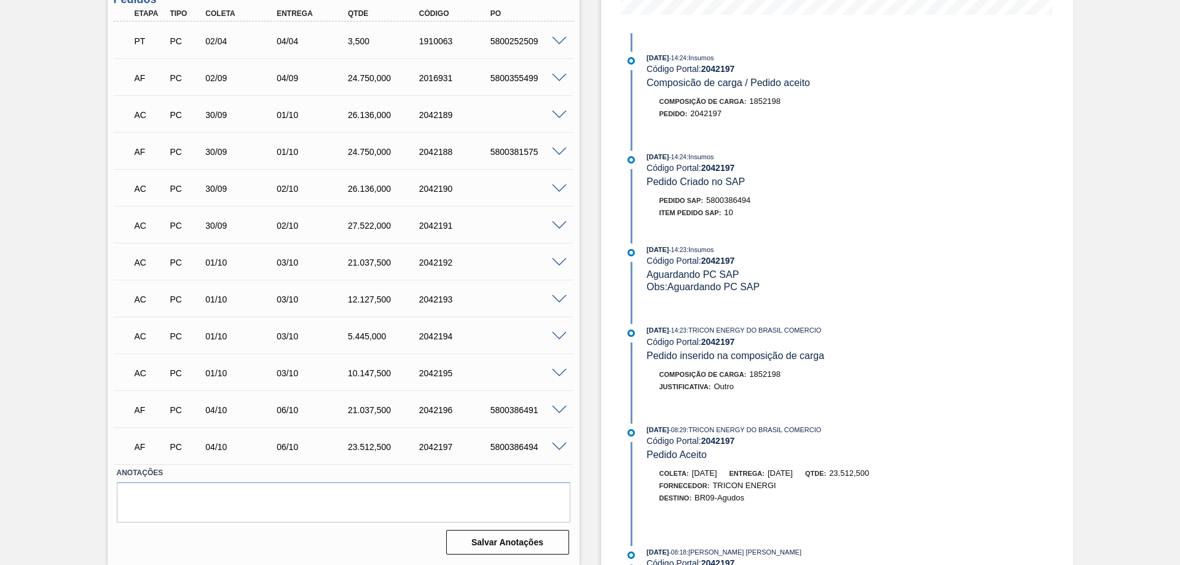
scroll to position [345, 0]
click at [552, 446] on span at bounding box center [559, 447] width 15 height 9
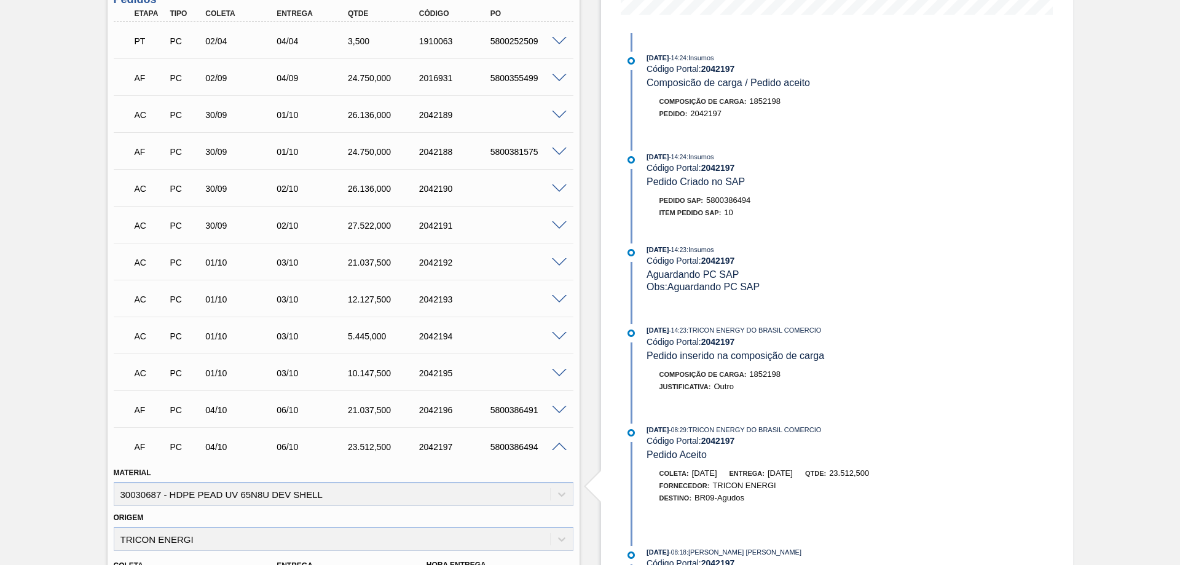
scroll to position [406, 0]
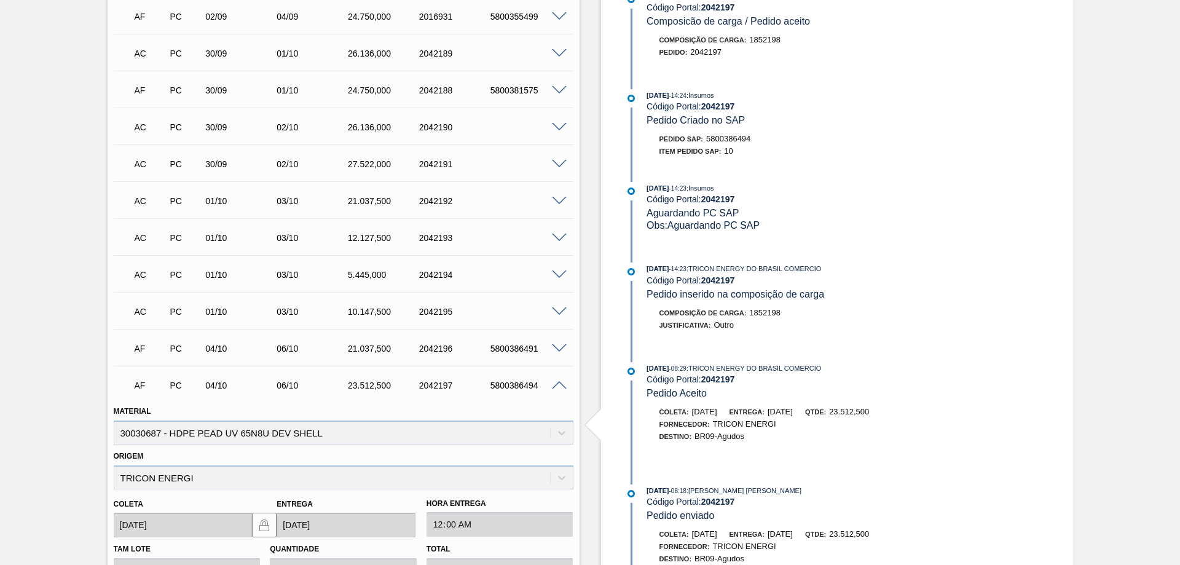
click at [556, 381] on span at bounding box center [559, 385] width 15 height 9
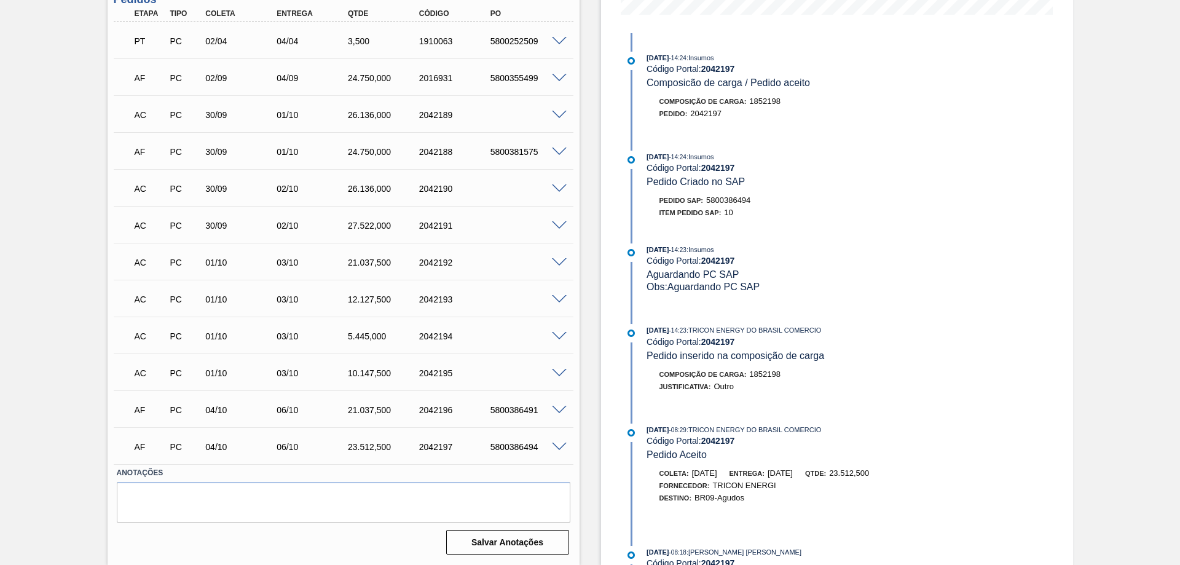
click at [558, 441] on div at bounding box center [561, 445] width 25 height 9
click at [558, 451] on div "5800386494" at bounding box center [528, 447] width 80 height 10
click at [558, 444] on span at bounding box center [559, 447] width 15 height 9
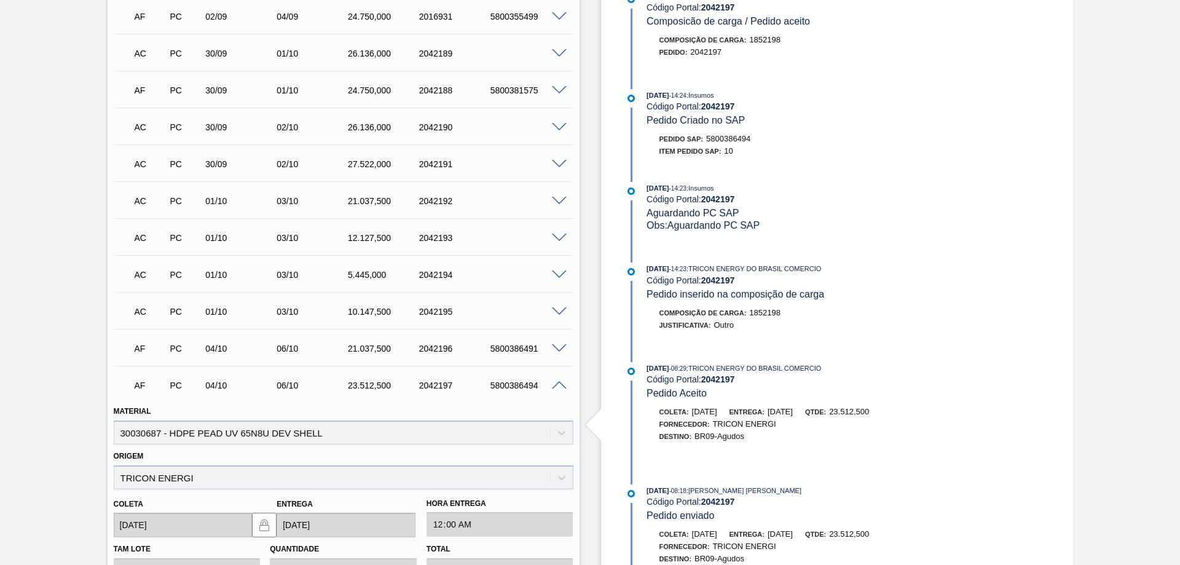
click at [552, 384] on span at bounding box center [559, 385] width 15 height 9
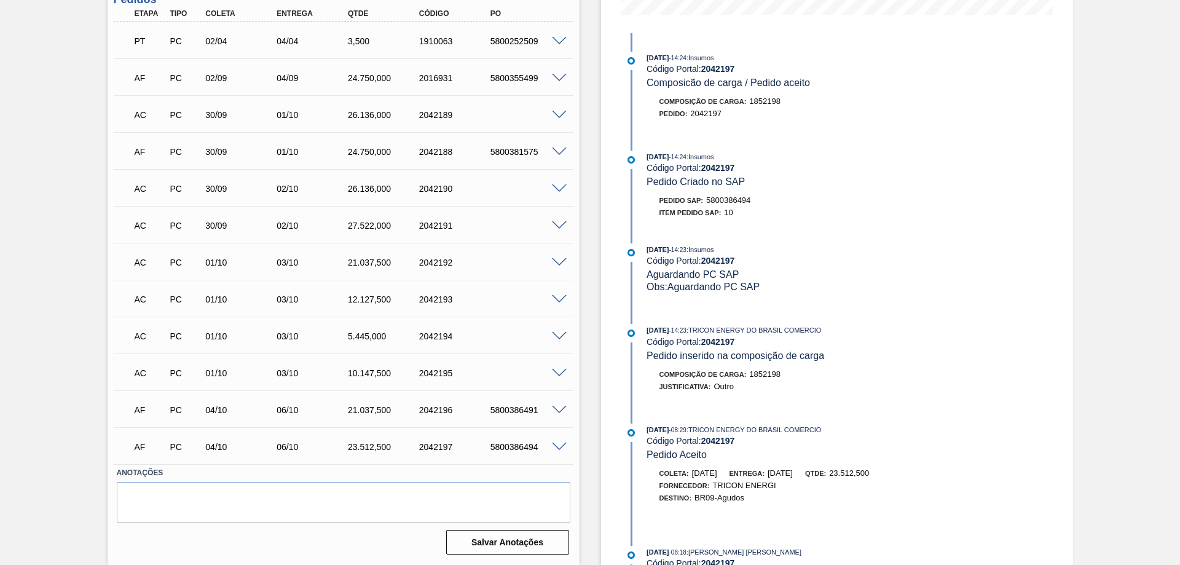
scroll to position [345, 0]
